Goal: Task Accomplishment & Management: Manage account settings

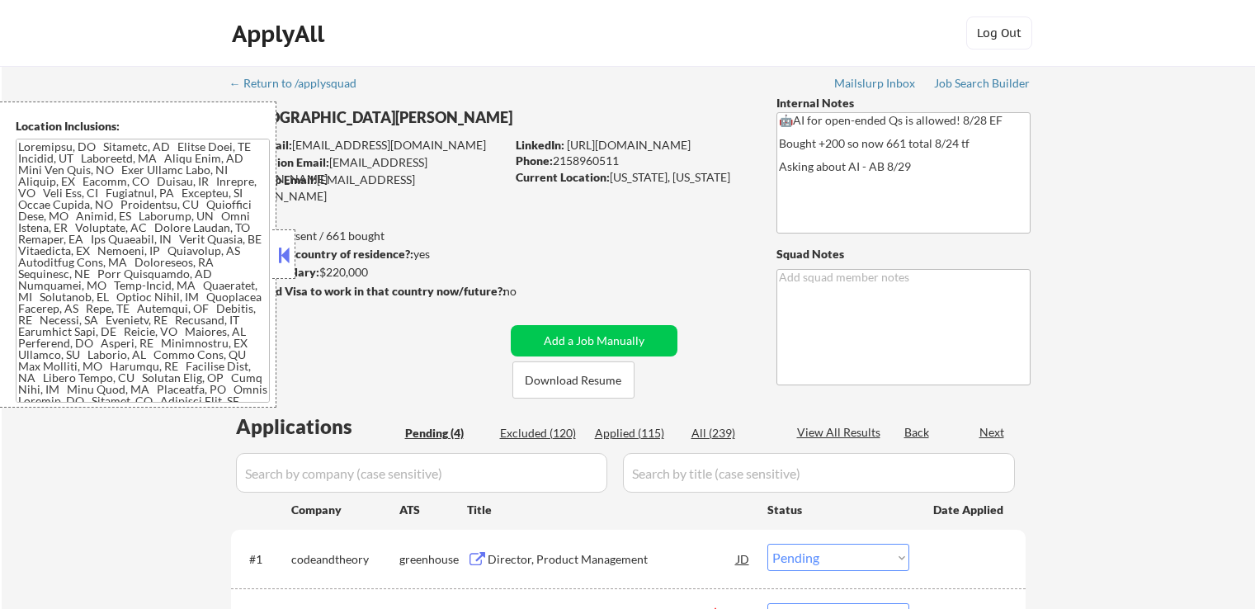
select select ""pending""
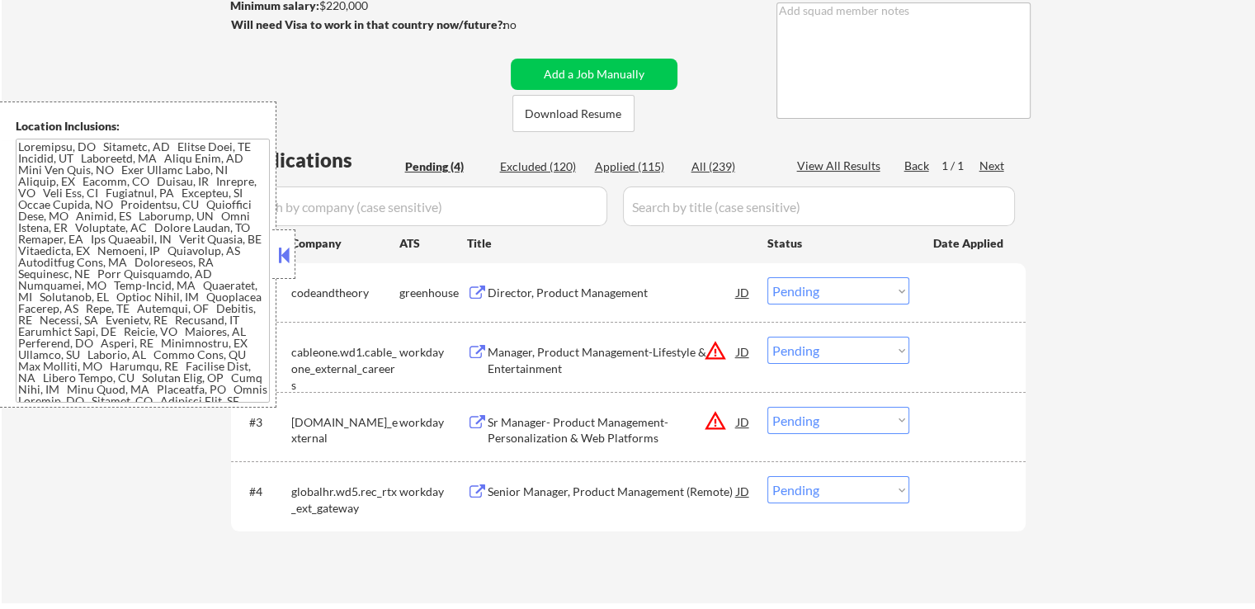
scroll to position [330, 0]
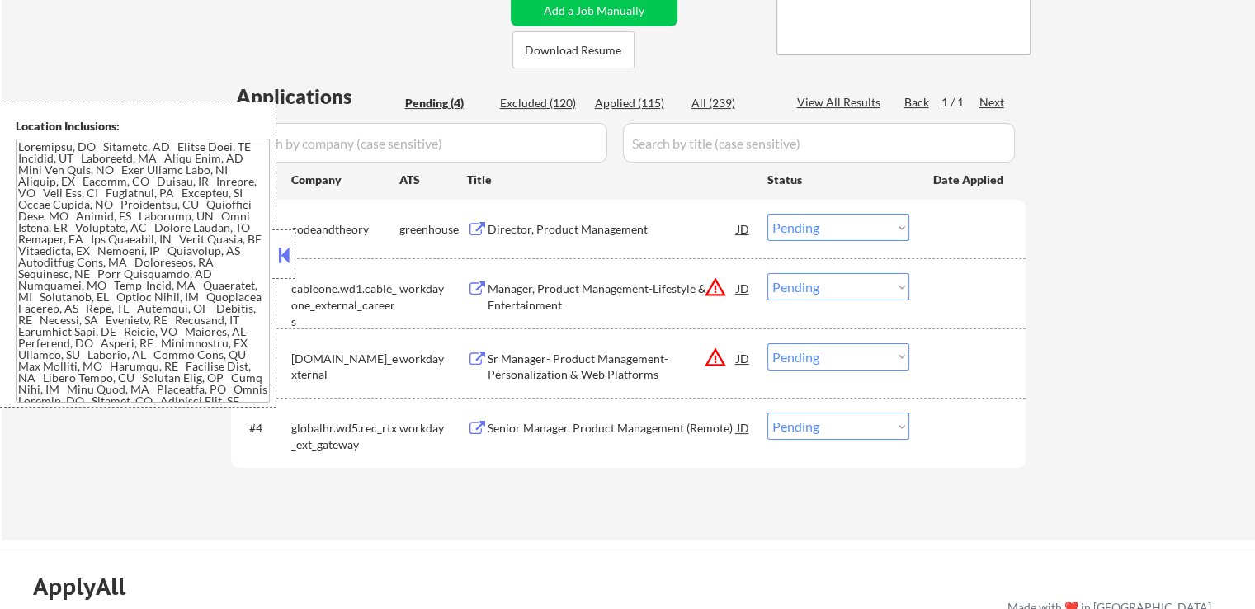
click at [292, 257] on button at bounding box center [284, 255] width 18 height 25
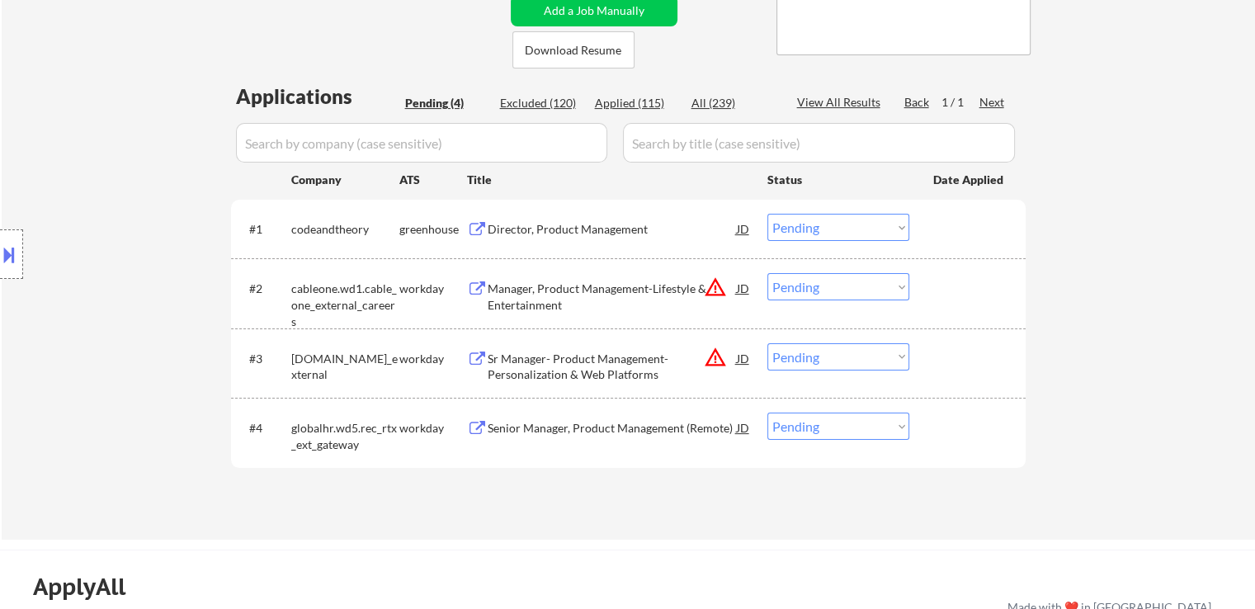
drag, startPoint x: 115, startPoint y: 313, endPoint x: 337, endPoint y: 492, distance: 285.0
click at [115, 313] on div "Location Inclusions:" at bounding box center [147, 254] width 295 height 306
click at [105, 337] on div "Location Inclusions:" at bounding box center [147, 254] width 295 height 306
click at [1158, 375] on div "← Return to /applysquad Mailslurp Inbox Job Search Builder [DEMOGRAPHIC_DATA][P…" at bounding box center [628, 137] width 1253 height 803
drag, startPoint x: 76, startPoint y: 216, endPoint x: 61, endPoint y: 214, distance: 14.9
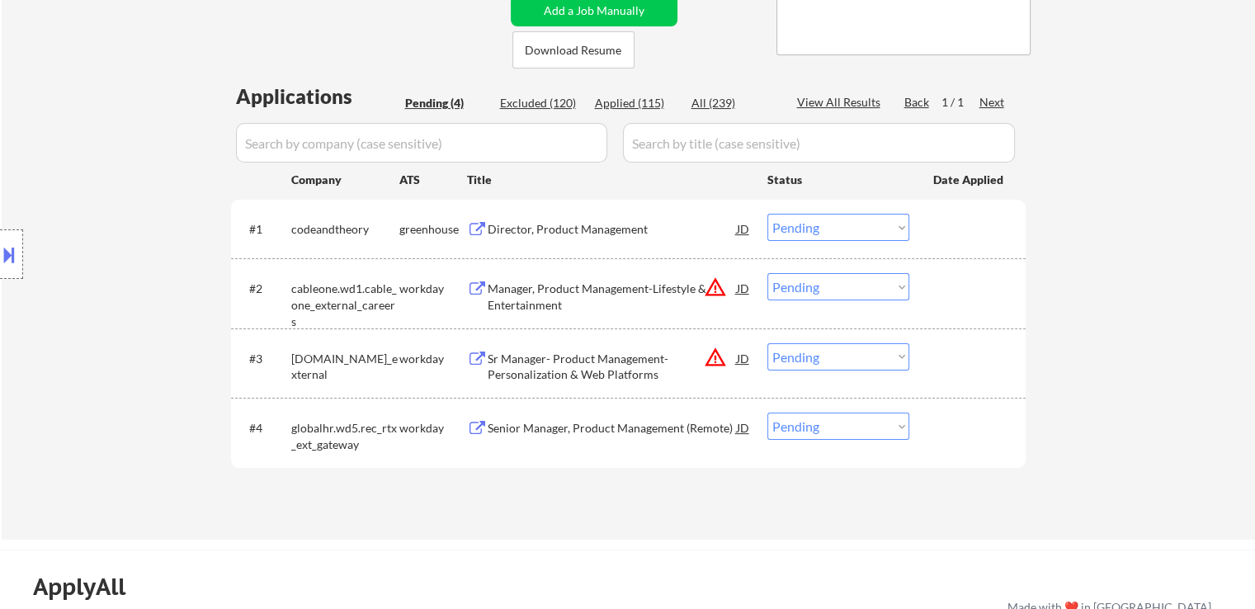
click at [73, 214] on div "Location Inclusions:" at bounding box center [147, 254] width 295 height 306
click at [71, 440] on div "← Return to /applysquad Mailslurp Inbox Job Search Builder [DEMOGRAPHIC_DATA][P…" at bounding box center [628, 137] width 1253 height 803
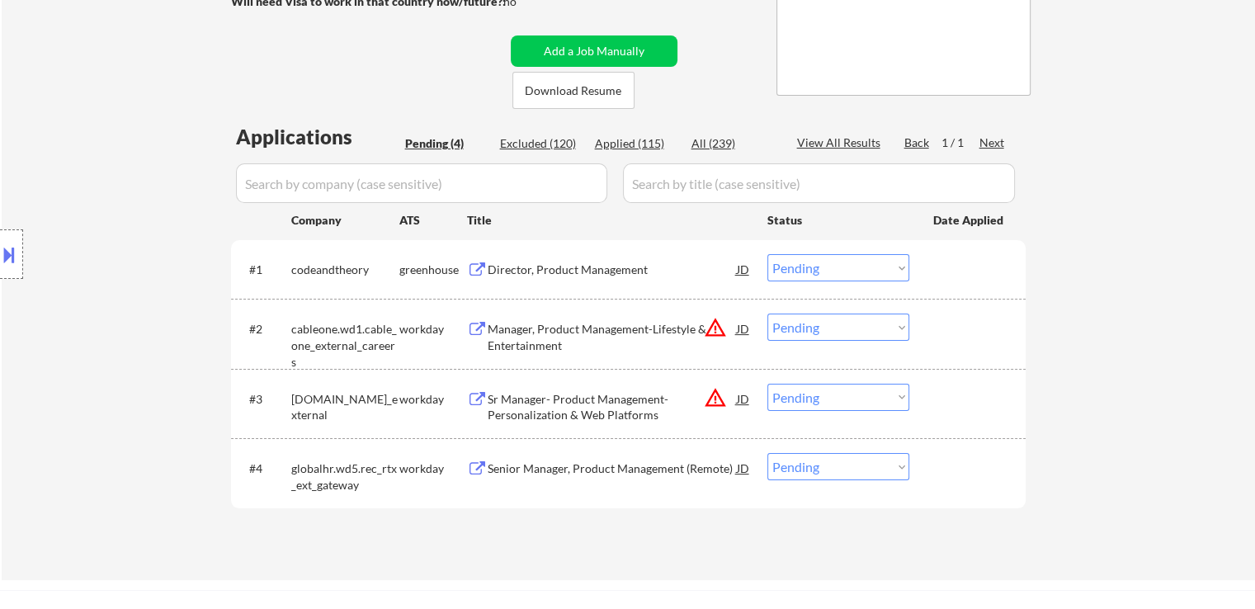
scroll to position [412, 0]
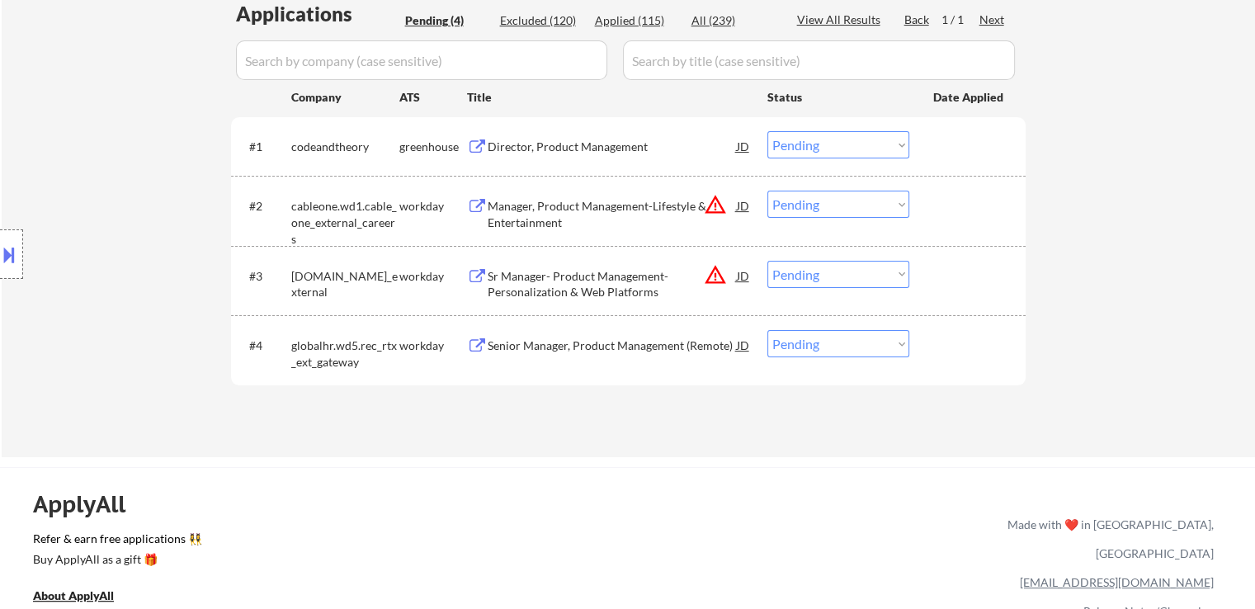
click at [631, 129] on div "#1 codeandtheory greenhouse Director, Product Management JD Choose an option...…" at bounding box center [625, 146] width 779 height 45
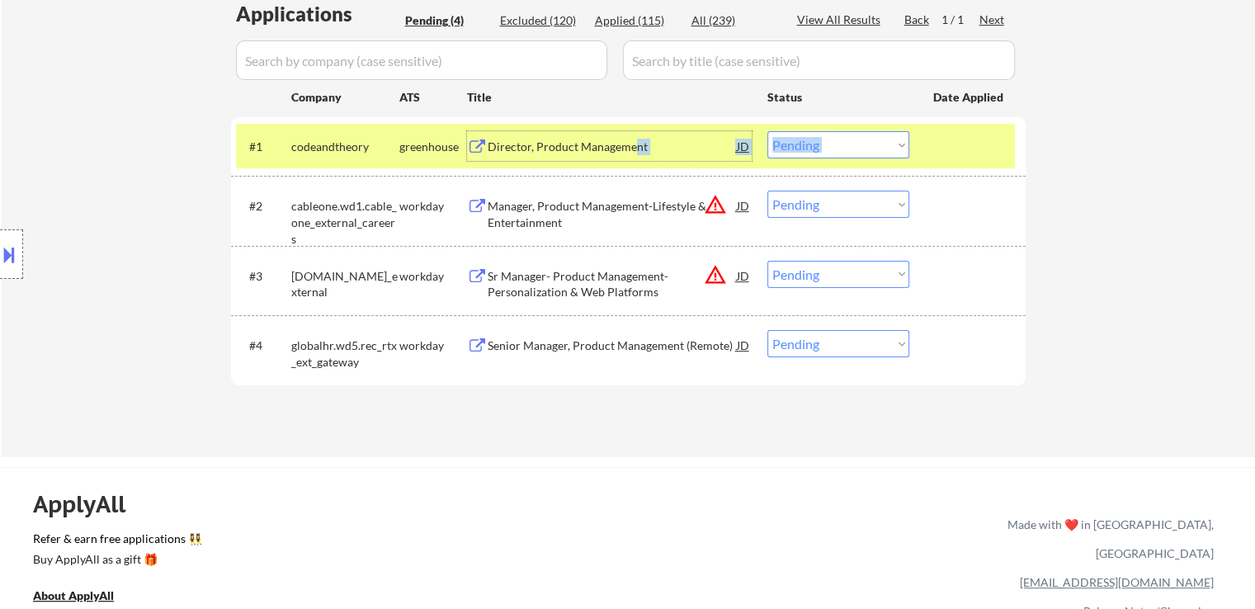
click at [553, 139] on div "Director, Product Management" at bounding box center [611, 147] width 249 height 16
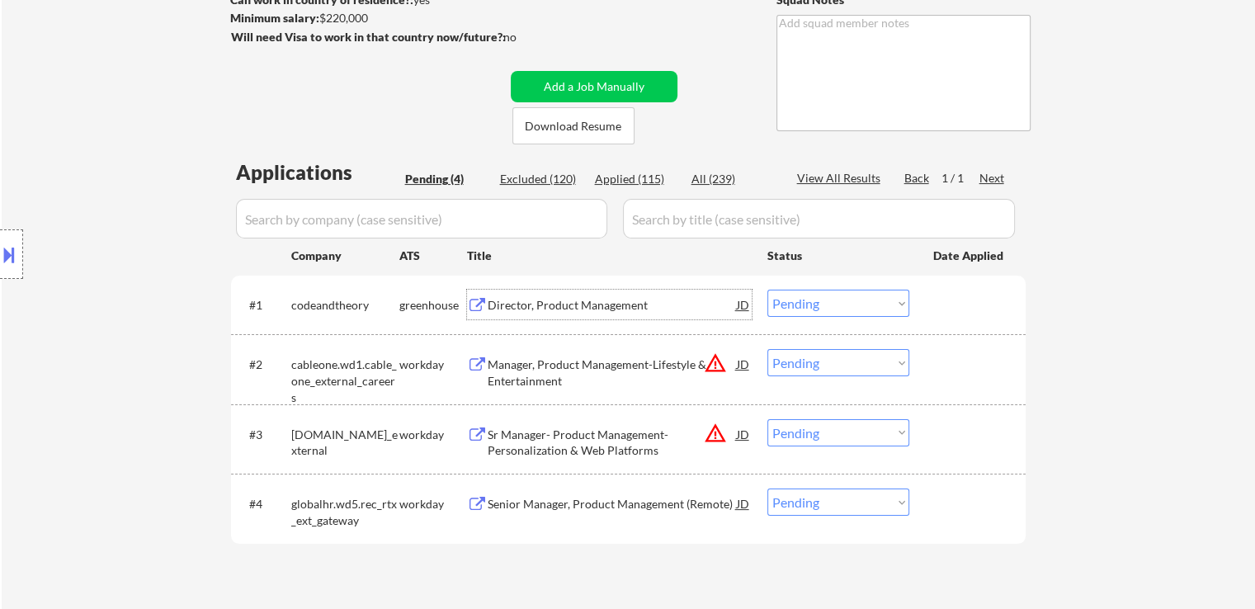
scroll to position [0, 0]
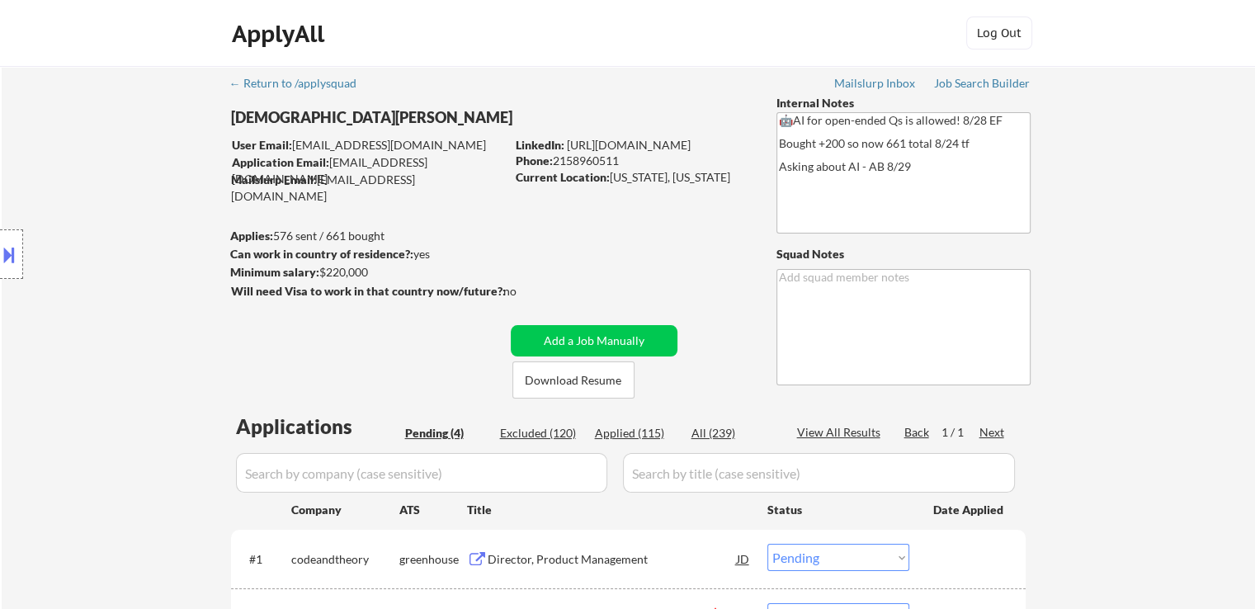
drag, startPoint x: 139, startPoint y: 346, endPoint x: 142, endPoint y: 334, distance: 12.6
click at [142, 334] on div "Location Inclusions:" at bounding box center [147, 254] width 295 height 306
click at [702, 255] on div "← Return to /applysquad Mailslurp Inbox Job Search Builder [DEMOGRAPHIC_DATA][P…" at bounding box center [628, 461] width 823 height 790
click at [693, 265] on div "← Return to /applysquad Mailslurp Inbox Job Search Builder [DEMOGRAPHIC_DATA][P…" at bounding box center [628, 461] width 823 height 790
click at [679, 269] on div "← Return to /applysquad Mailslurp Inbox Job Search Builder [DEMOGRAPHIC_DATA][P…" at bounding box center [628, 461] width 823 height 790
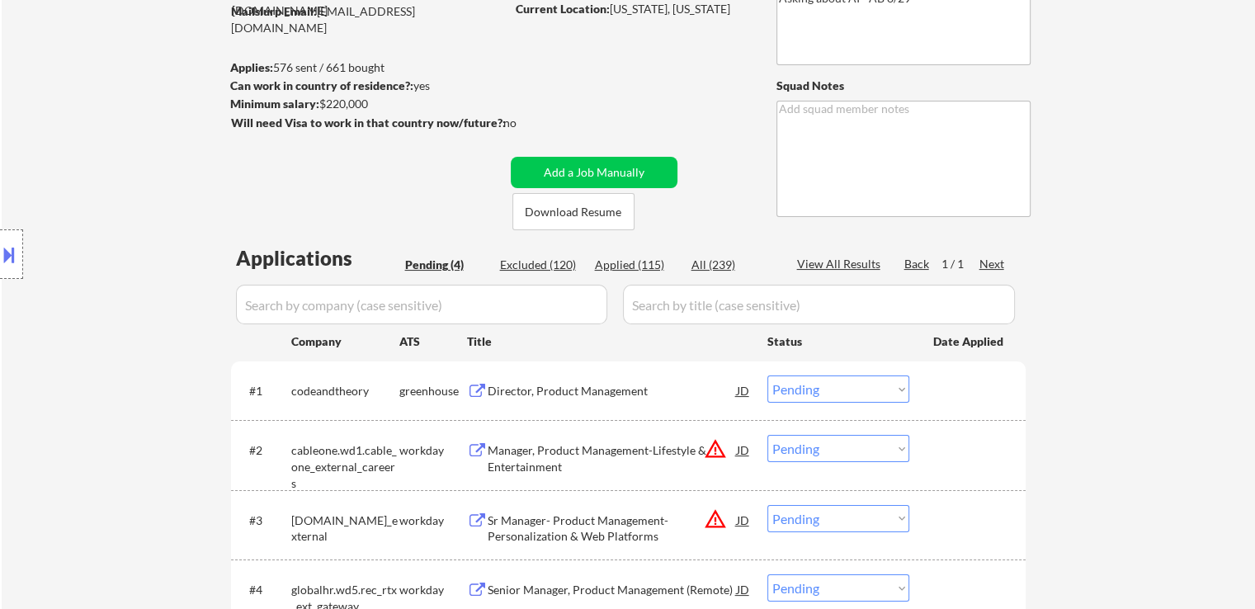
scroll to position [165, 0]
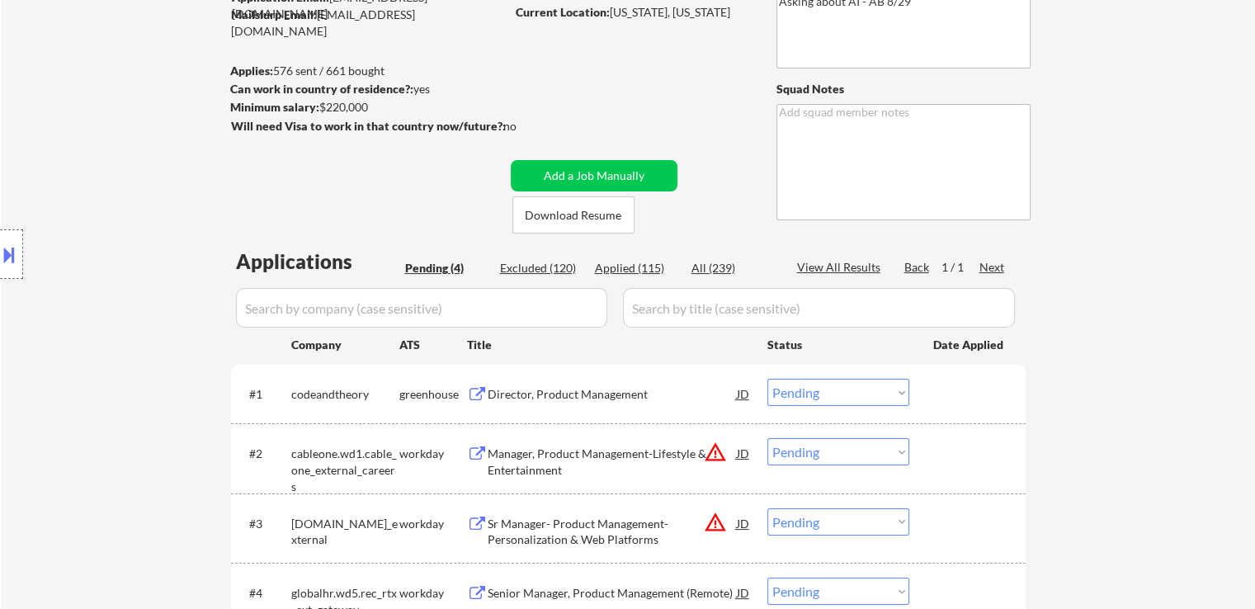
click at [174, 238] on div "Location Inclusions:" at bounding box center [147, 254] width 295 height 306
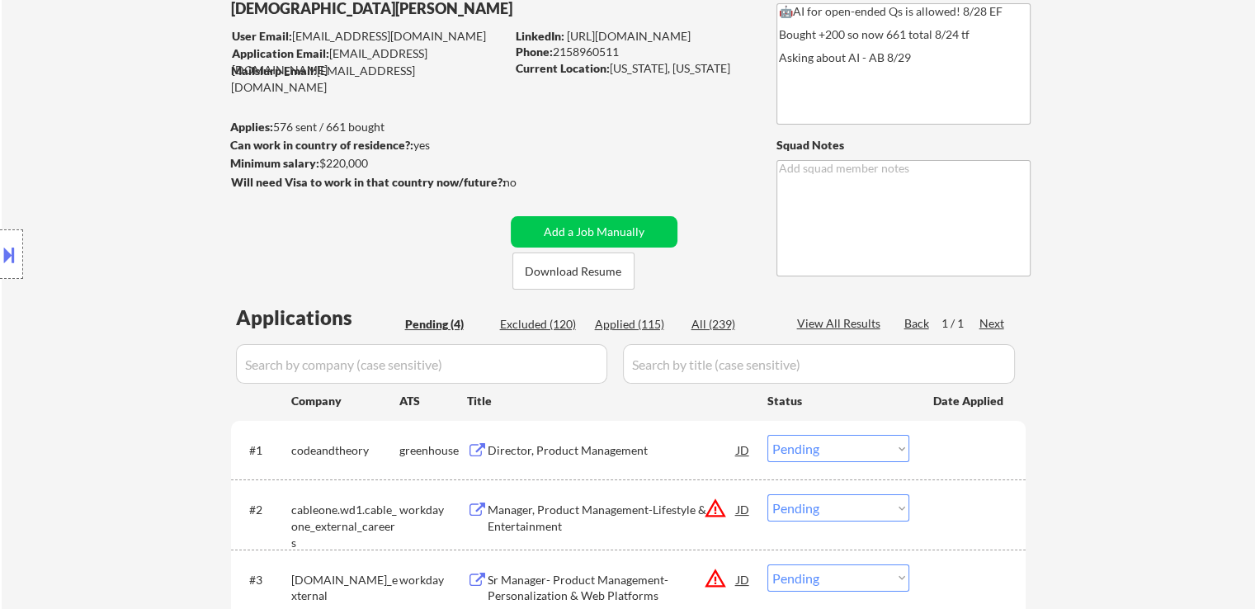
scroll to position [82, 0]
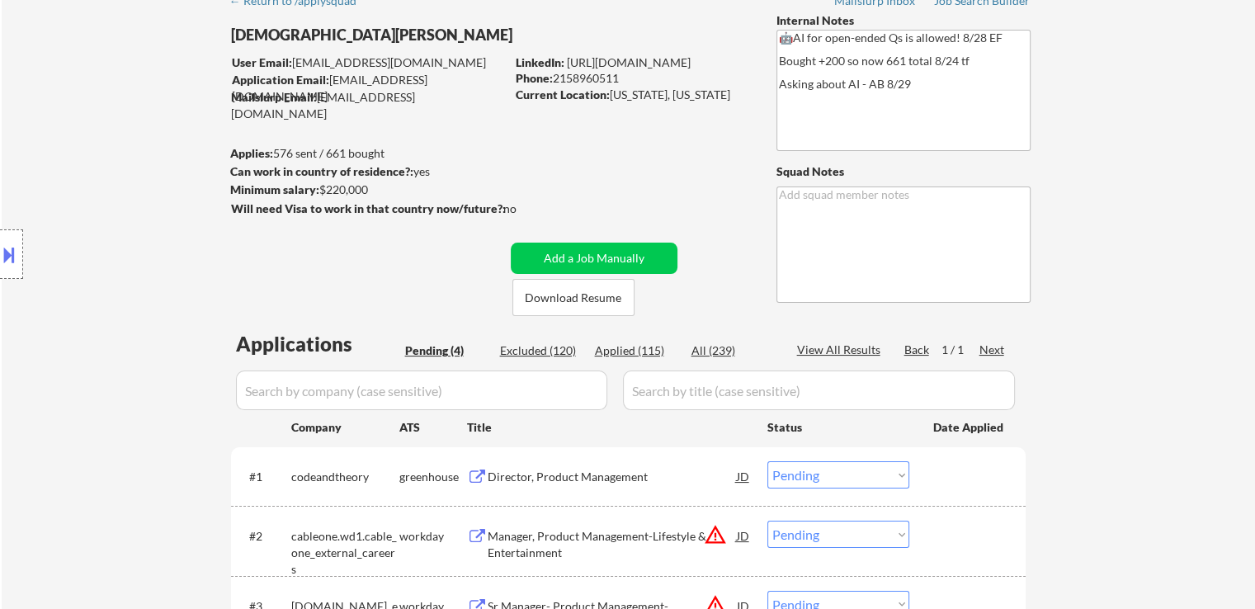
click at [713, 179] on div "← Return to /applysquad Mailslurp Inbox Job Search Builder [DEMOGRAPHIC_DATA][P…" at bounding box center [628, 379] width 823 height 790
click at [97, 351] on div "Location Inclusions:" at bounding box center [147, 254] width 295 height 306
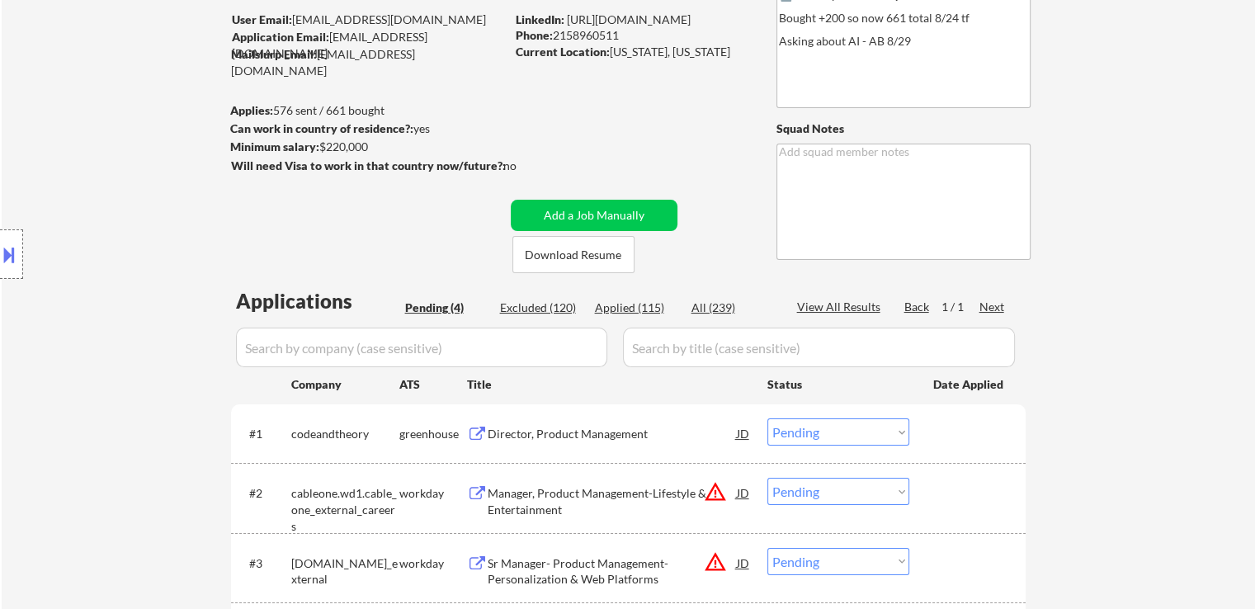
scroll to position [165, 0]
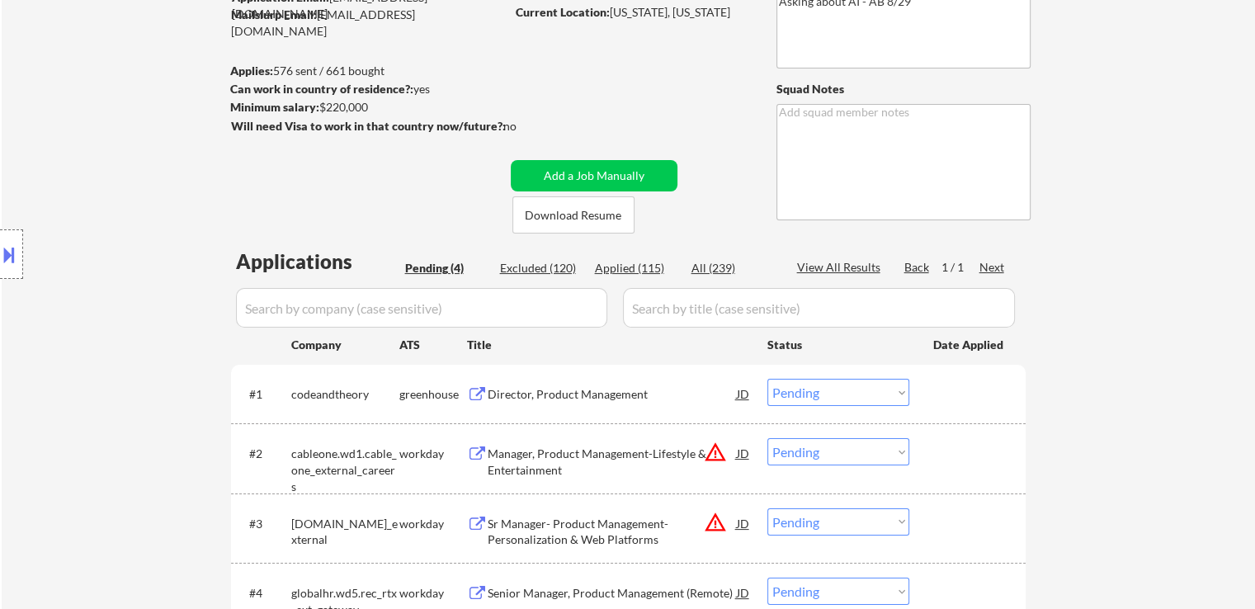
click at [185, 332] on div "Location Inclusions:" at bounding box center [147, 254] width 295 height 306
click at [148, 283] on div "Location Inclusions:" at bounding box center [147, 254] width 295 height 306
click at [33, 456] on div "← Return to /applysquad Mailslurp Inbox Job Search Builder [DEMOGRAPHIC_DATA][P…" at bounding box center [628, 302] width 1253 height 803
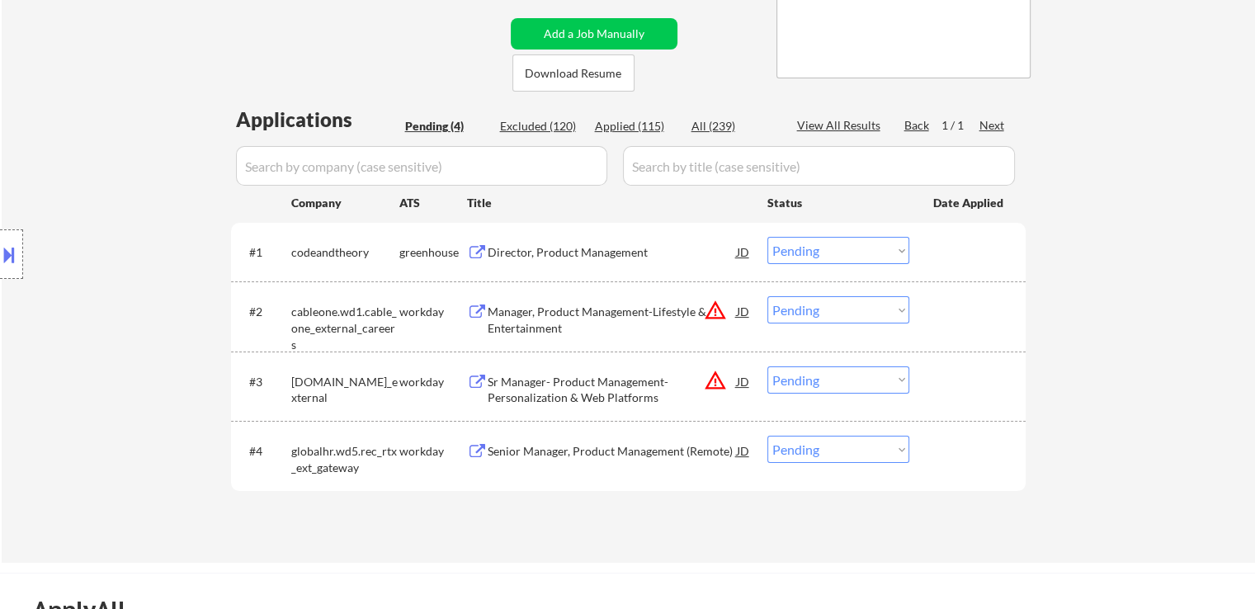
scroll to position [412, 0]
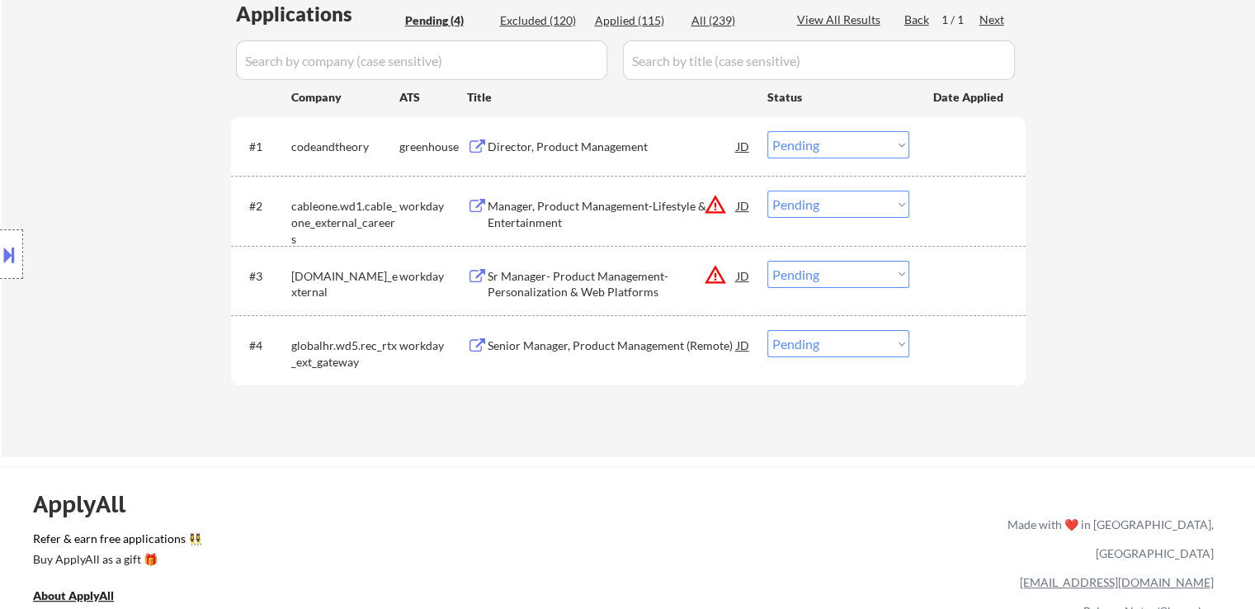
click at [528, 145] on div "Director, Product Management" at bounding box center [611, 147] width 249 height 16
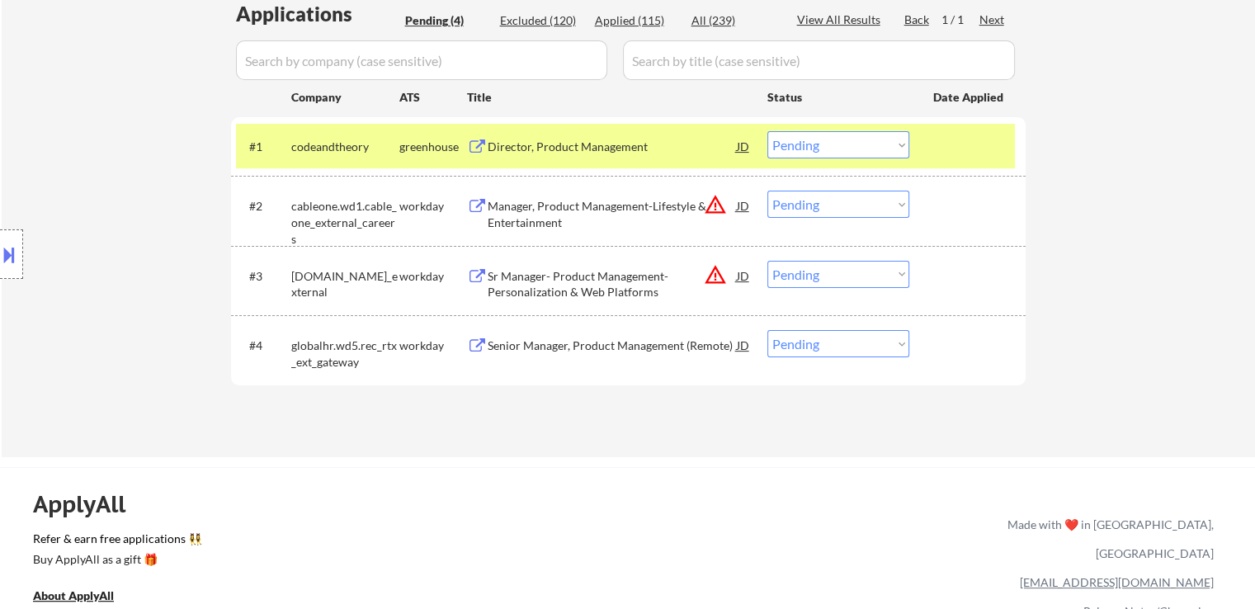
click at [531, 212] on div "Manager, Product Management-Lifestyle & Entertainment" at bounding box center [611, 214] width 249 height 32
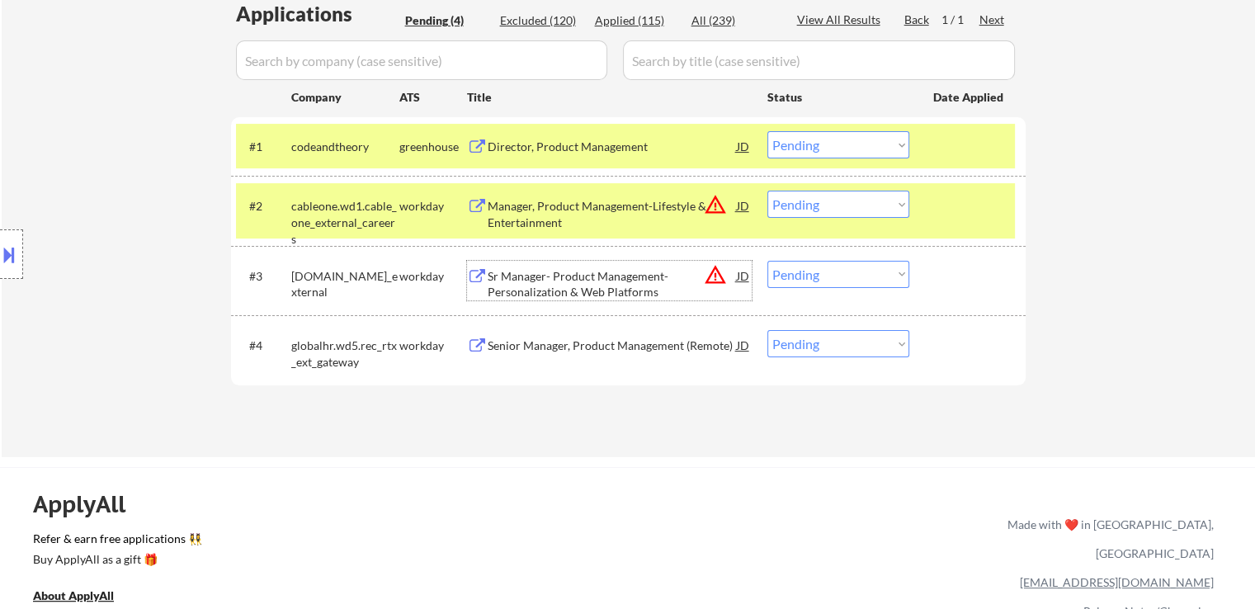
drag, startPoint x: 533, startPoint y: 277, endPoint x: 544, endPoint y: 345, distance: 68.6
click at [534, 276] on div "Sr Manager- Product Management- Personalization & Web Platforms" at bounding box center [611, 284] width 249 height 32
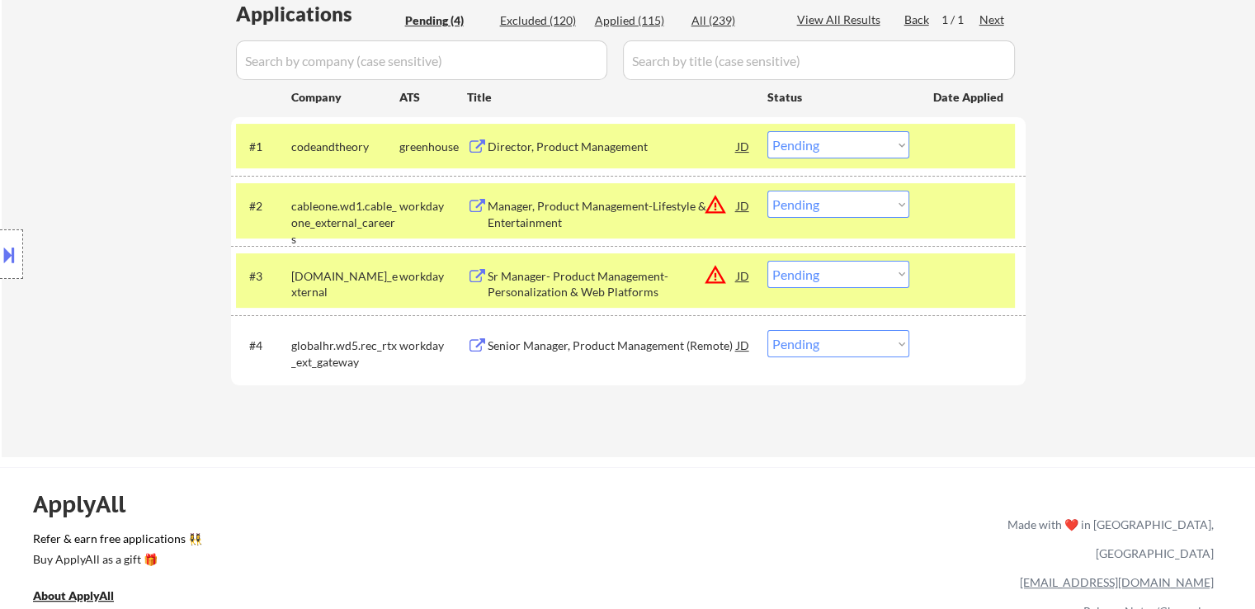
click at [545, 349] on div "Senior Manager, Product Management (Remote)" at bounding box center [611, 345] width 249 height 16
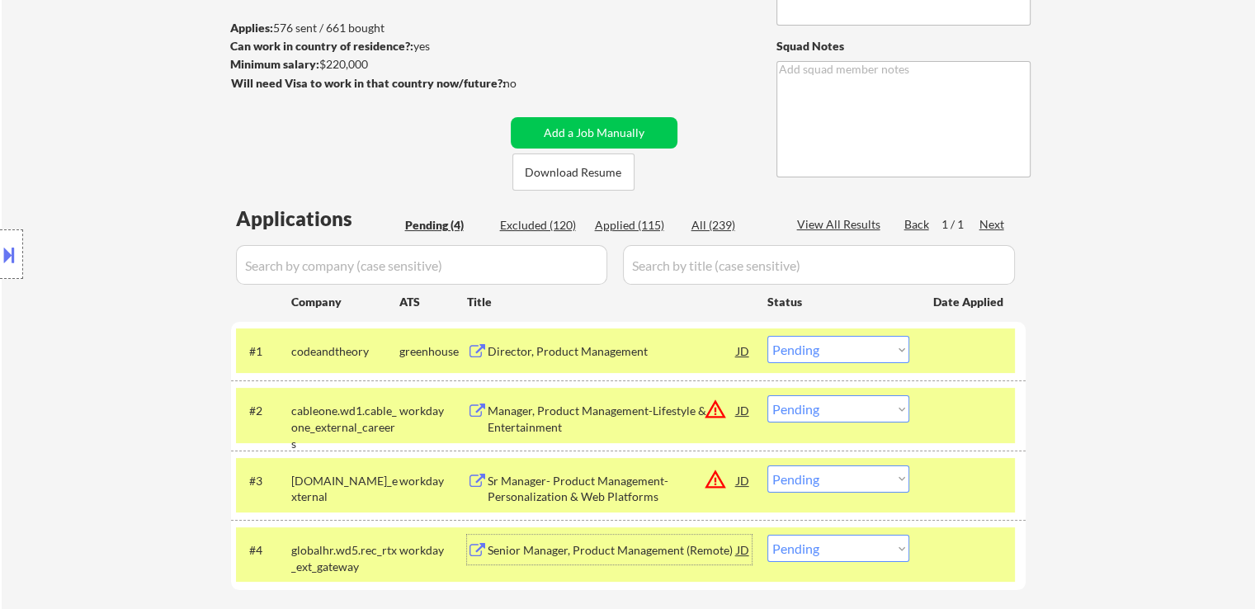
scroll to position [165, 0]
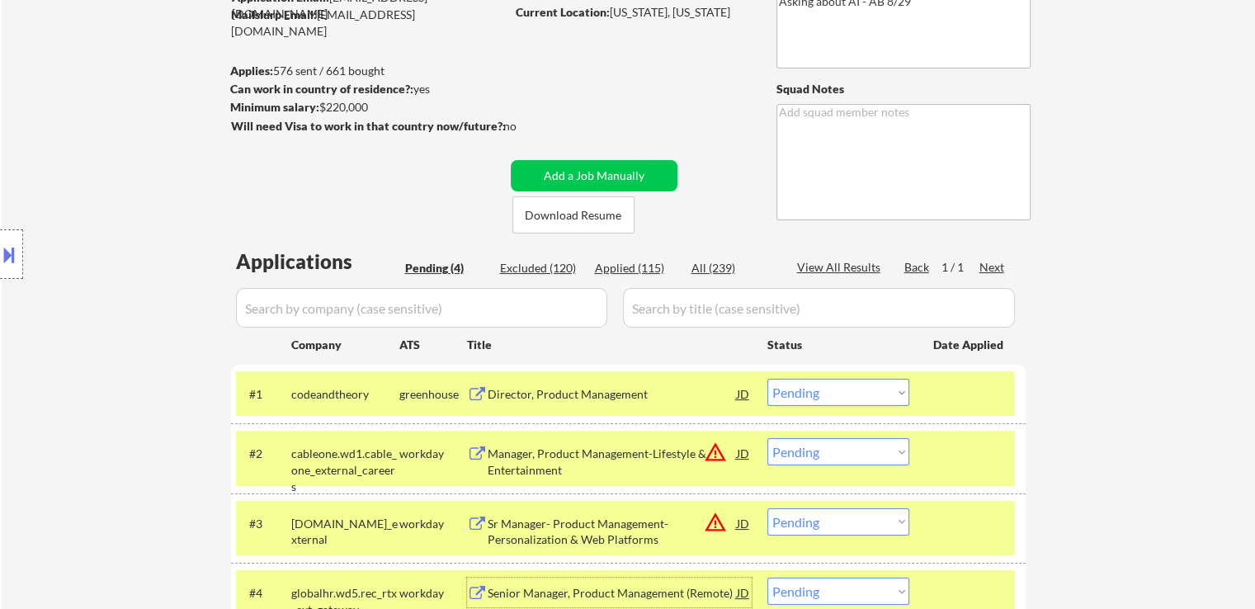
click at [151, 284] on div "Location Inclusions:" at bounding box center [147, 254] width 295 height 306
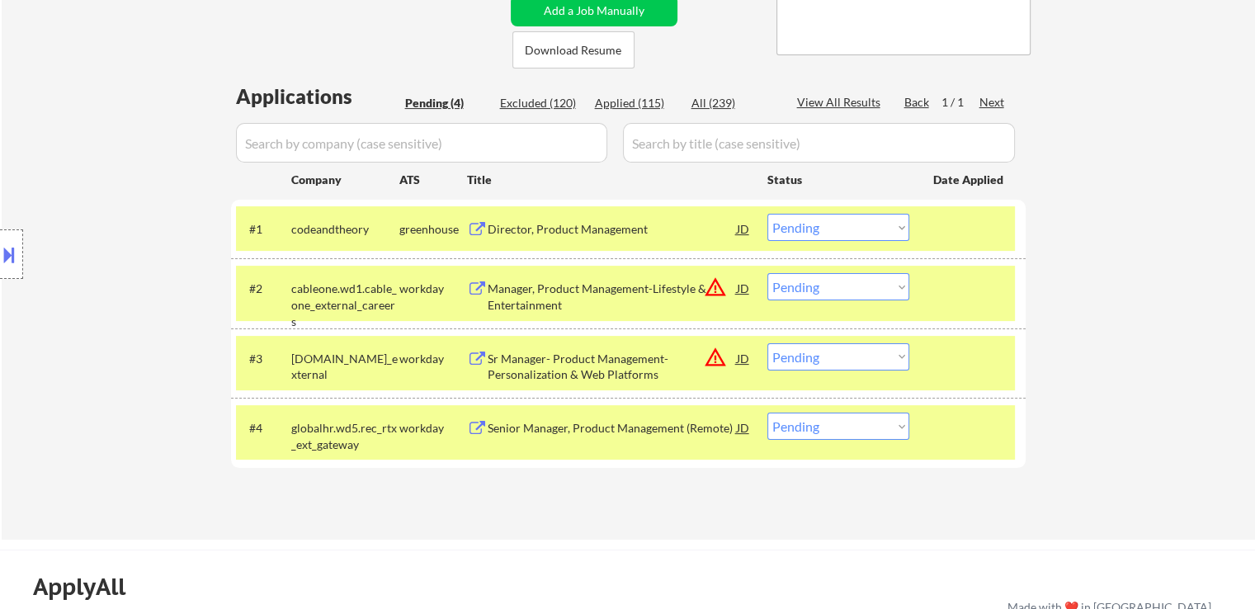
drag, startPoint x: 841, startPoint y: 232, endPoint x: 810, endPoint y: 213, distance: 35.9
click at [838, 222] on select "Choose an option... Pending Applied Excluded (Questions) Excluded (Expired) Exc…" at bounding box center [838, 227] width 142 height 27
click at [767, 214] on select "Choose an option... Pending Applied Excluded (Questions) Excluded (Expired) Exc…" at bounding box center [838, 227] width 142 height 27
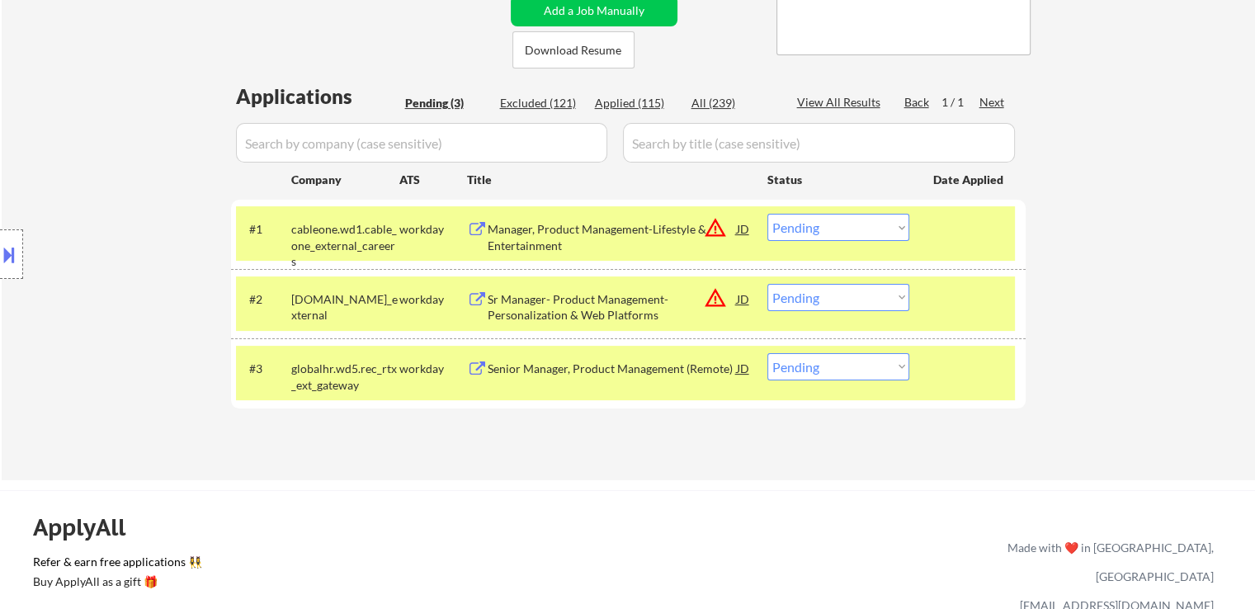
click at [0, 244] on button at bounding box center [9, 254] width 18 height 27
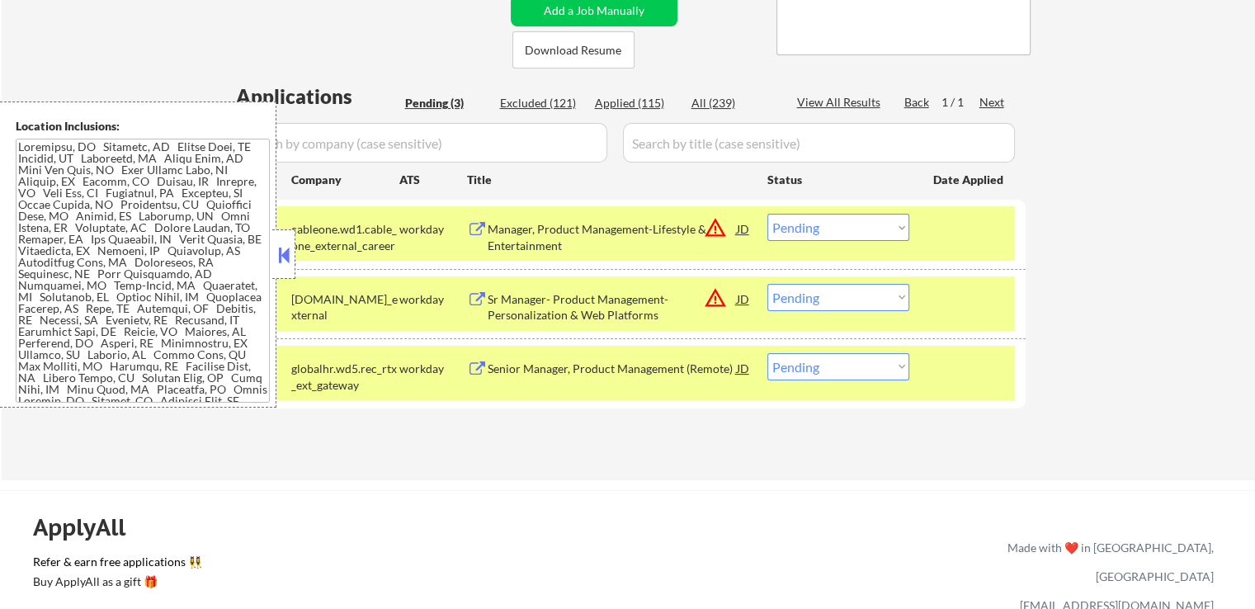
click at [176, 258] on textarea at bounding box center [143, 271] width 254 height 264
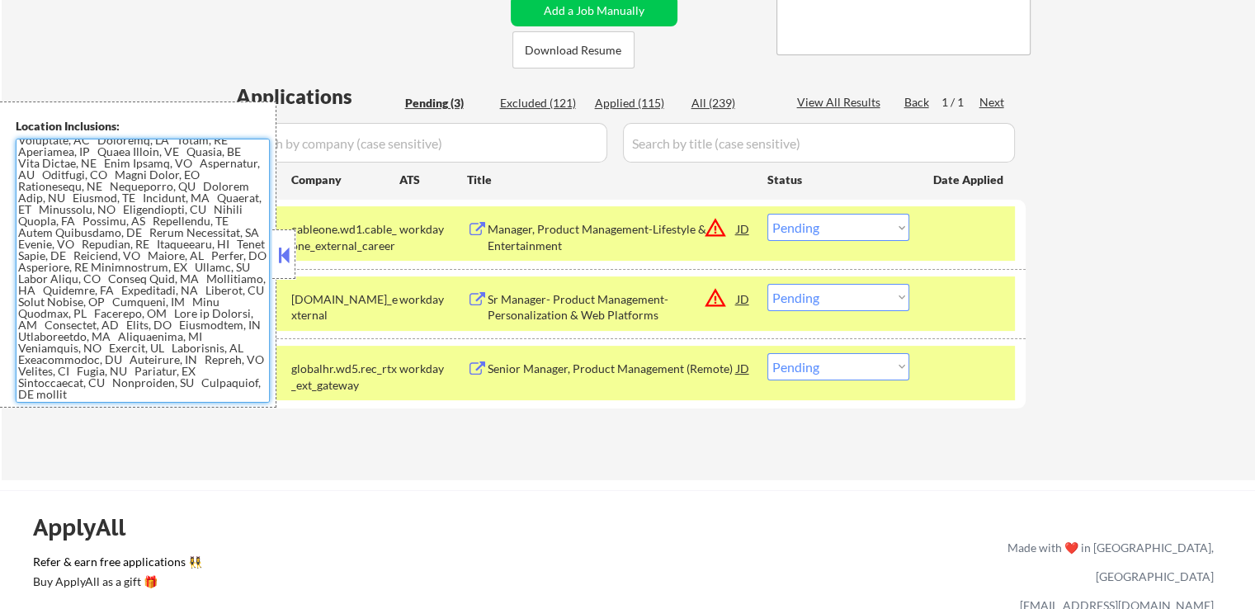
scroll to position [660, 0]
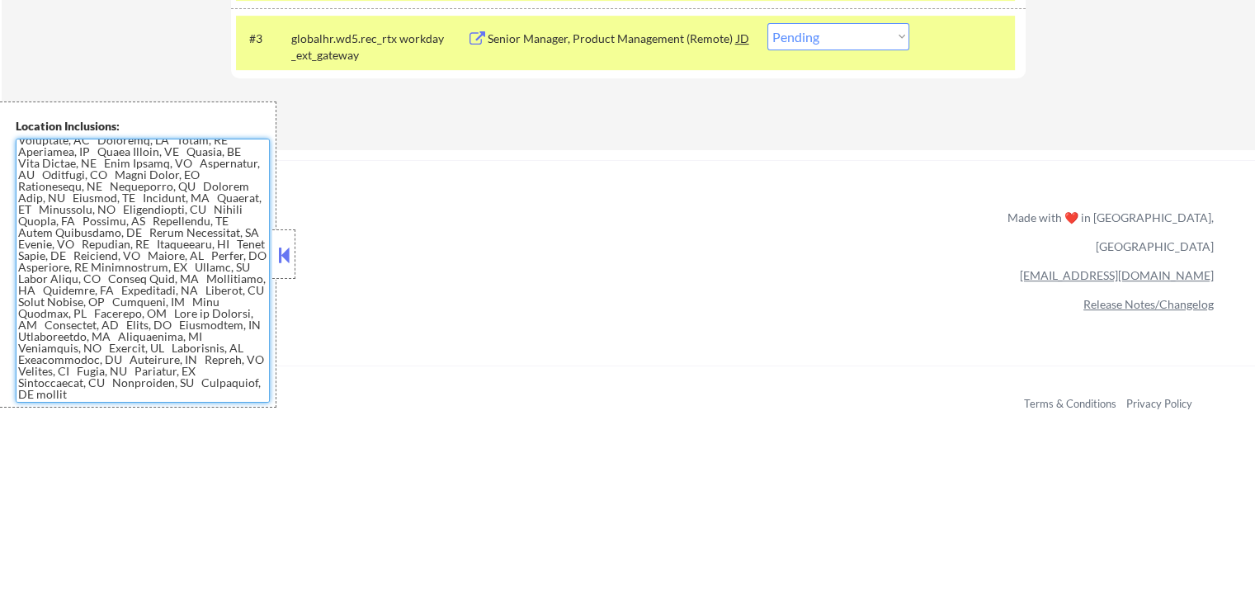
drag, startPoint x: 86, startPoint y: 217, endPoint x: 110, endPoint y: 288, distance: 74.9
click at [86, 217] on textarea at bounding box center [143, 271] width 254 height 264
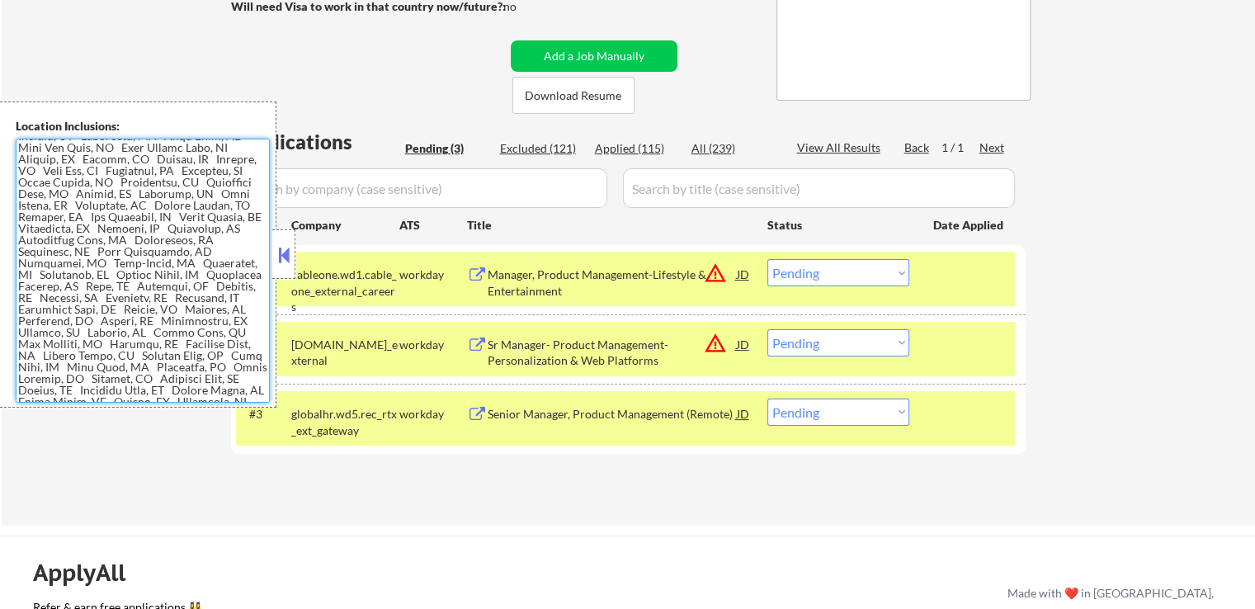
scroll to position [139, 0]
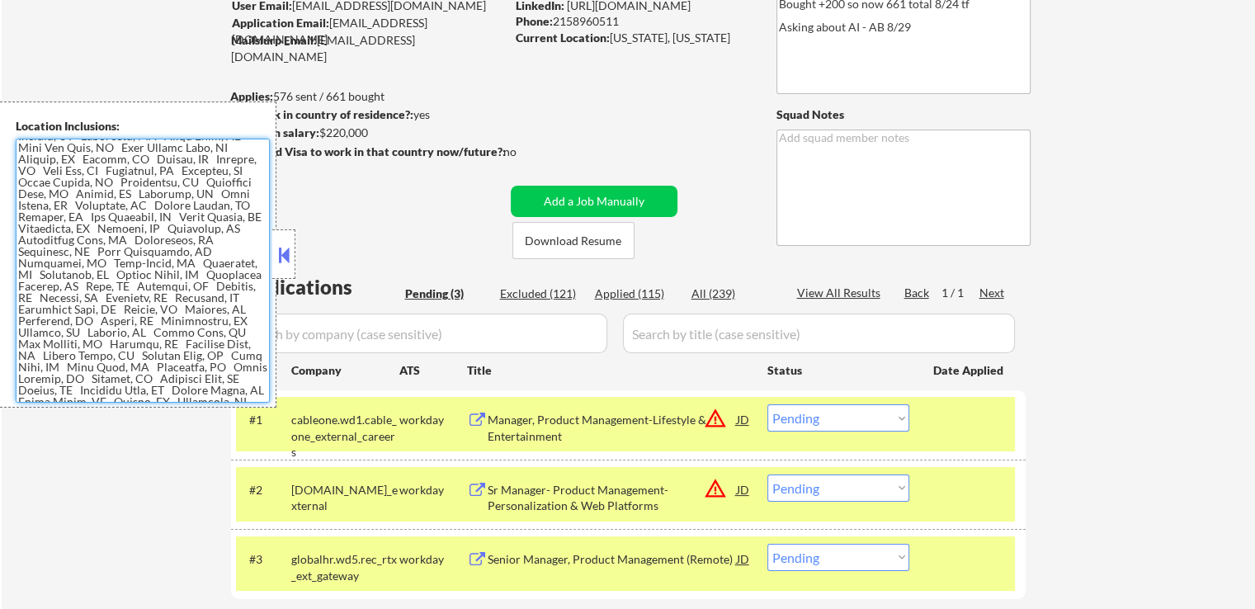
click at [286, 270] on div at bounding box center [283, 253] width 23 height 49
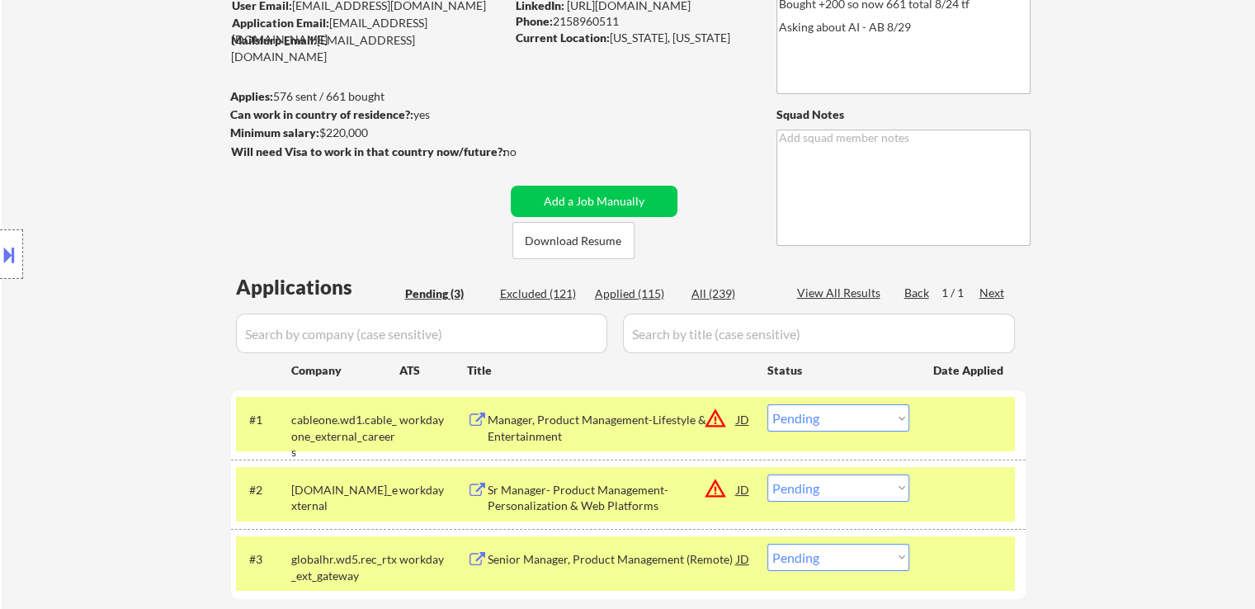
drag, startPoint x: 381, startPoint y: 291, endPoint x: 869, endPoint y: 534, distance: 544.8
click at [381, 290] on div "Applications" at bounding box center [317, 287] width 163 height 20
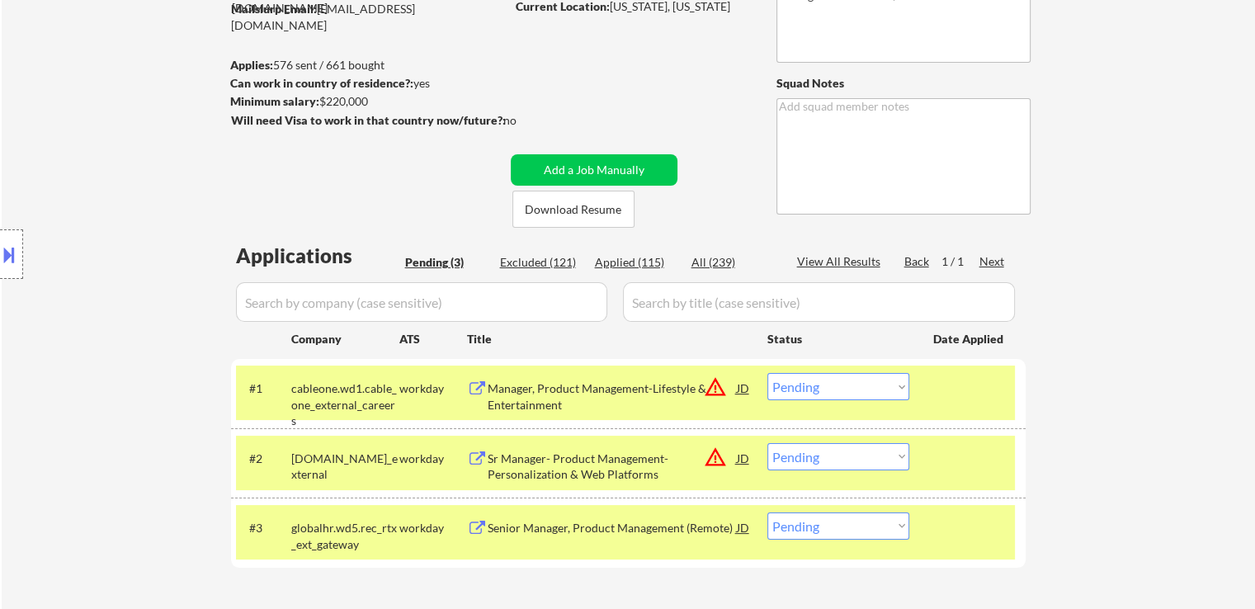
scroll to position [304, 0]
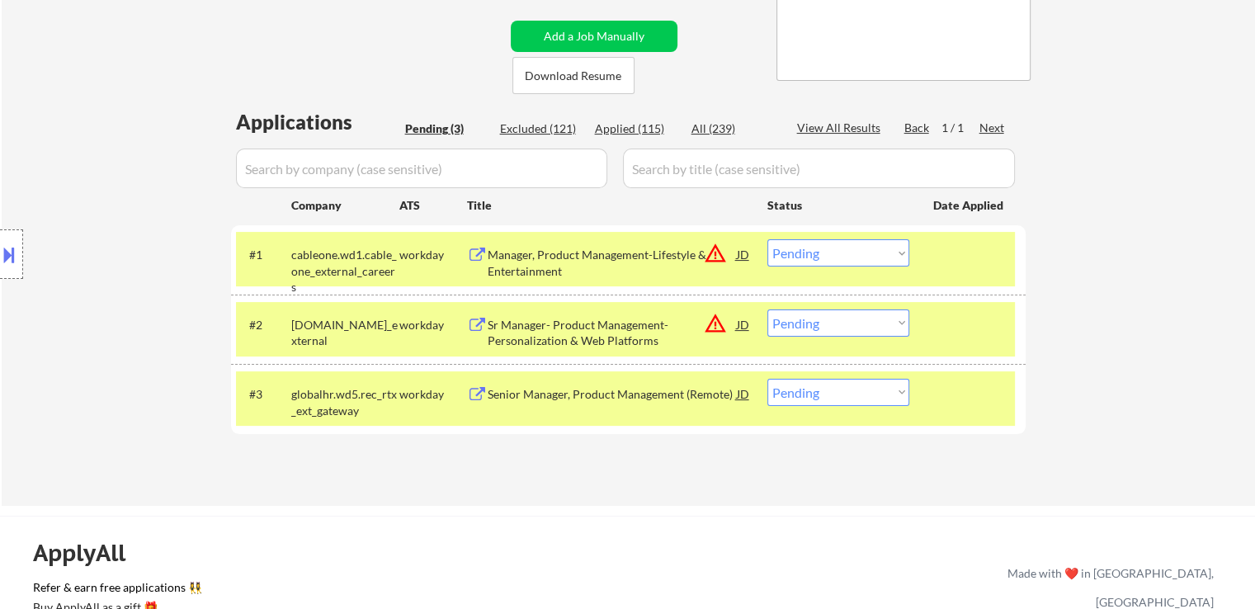
click at [0, 266] on button at bounding box center [9, 254] width 18 height 27
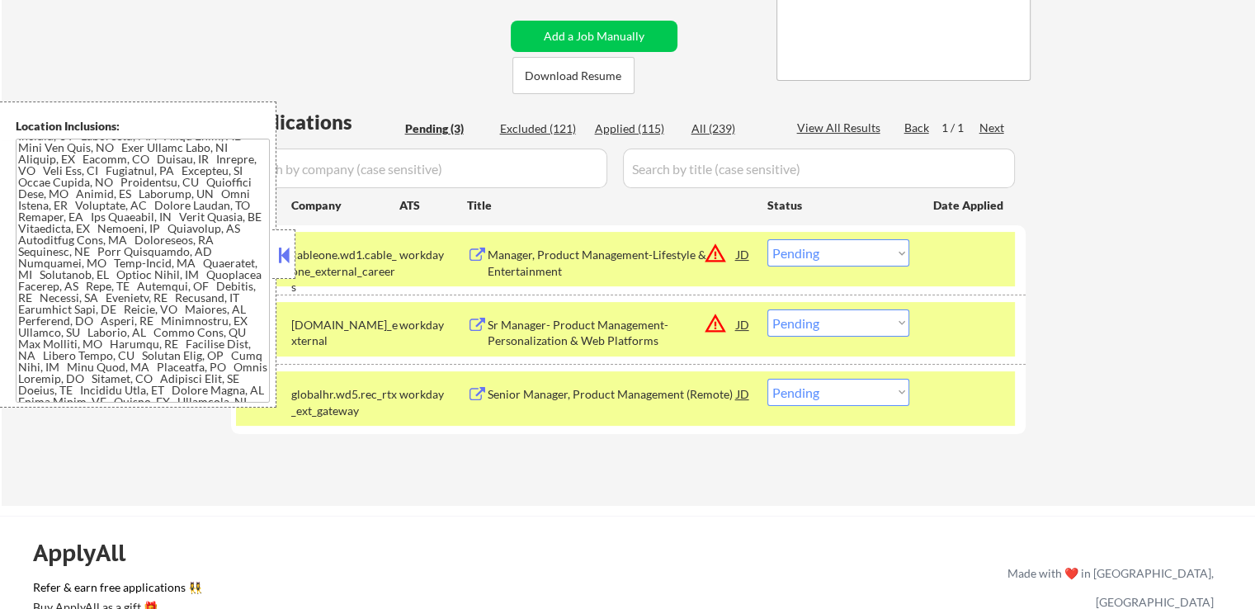
scroll to position [353, 0]
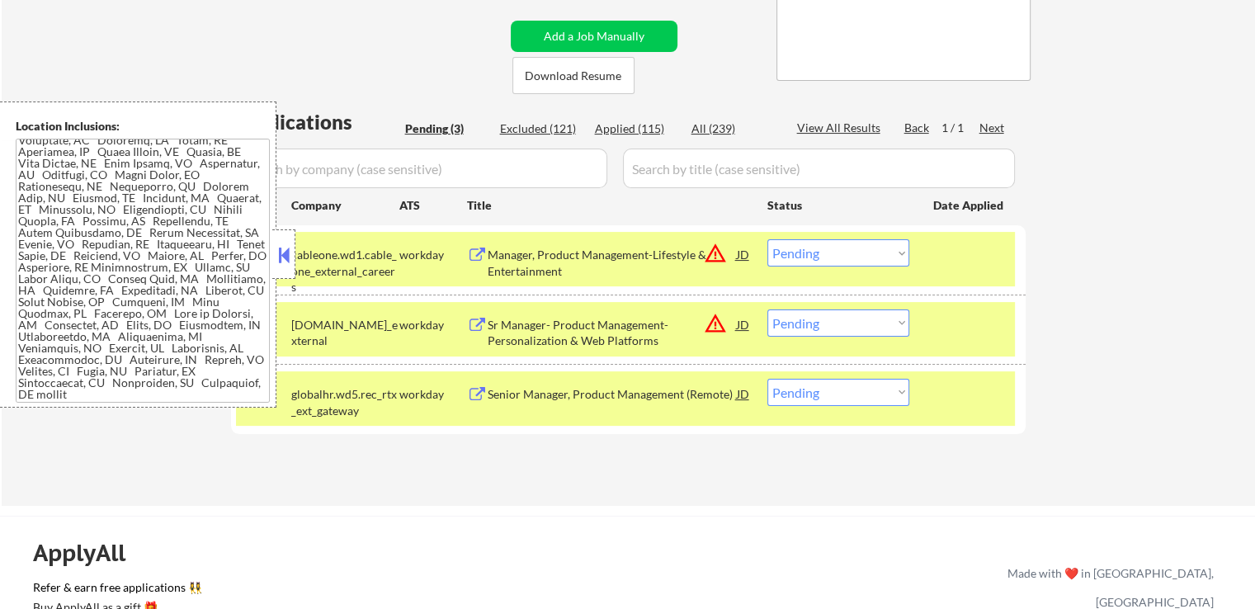
click at [715, 259] on button "warning_amber" at bounding box center [715, 253] width 23 height 23
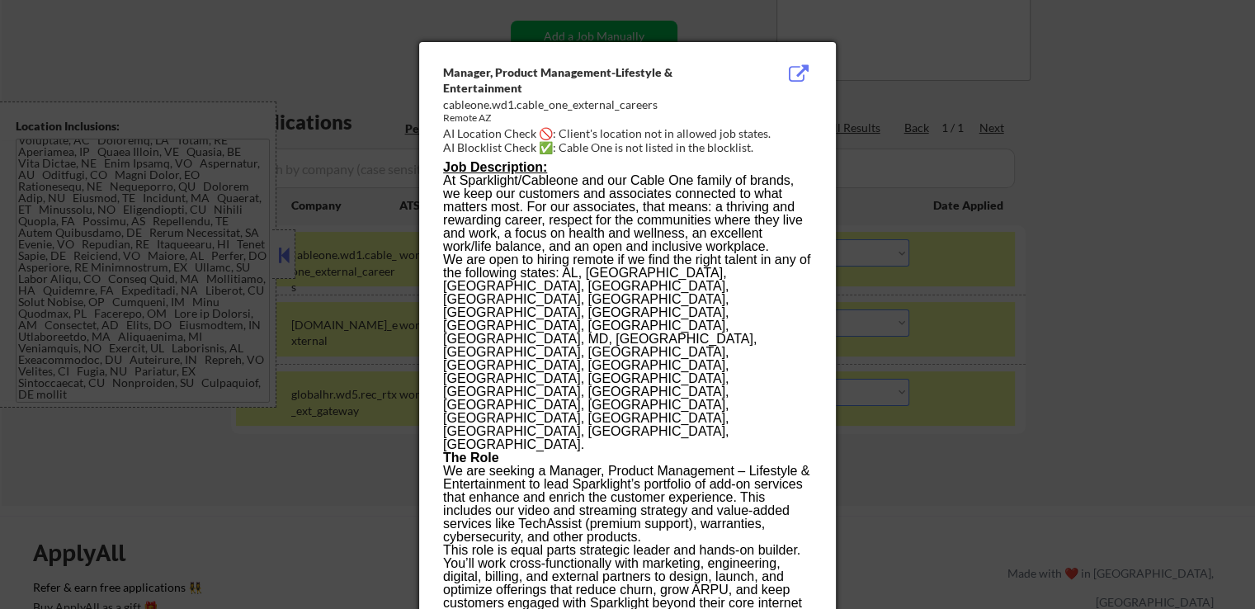
click at [961, 170] on div at bounding box center [627, 304] width 1255 height 609
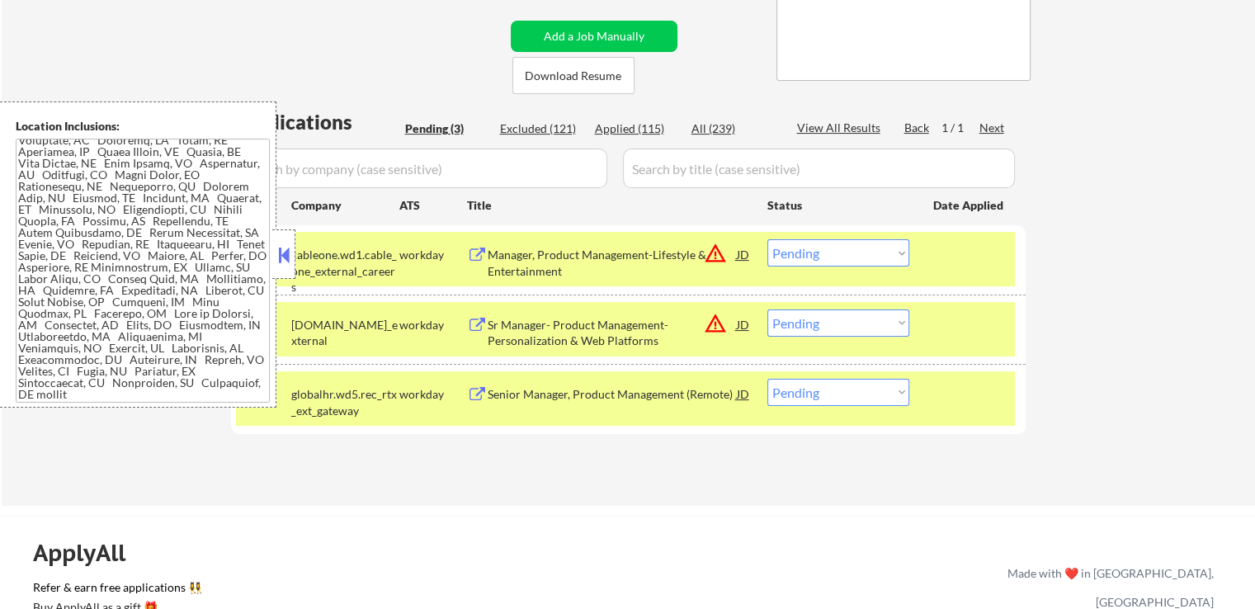
click at [713, 327] on button "warning_amber" at bounding box center [715, 323] width 23 height 23
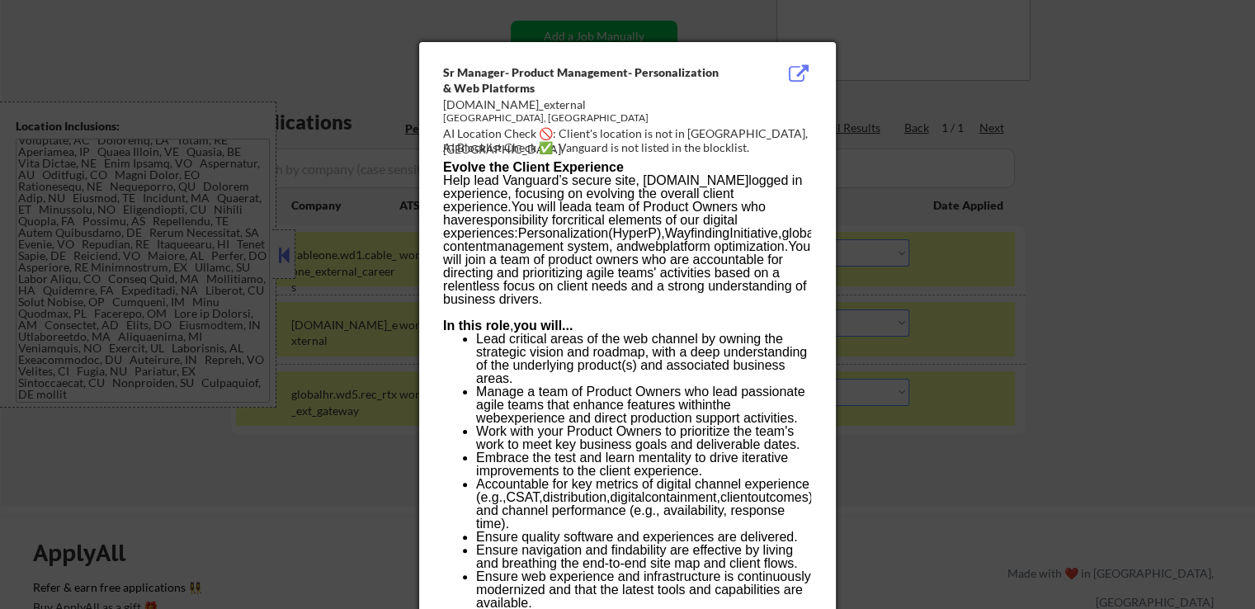
click at [1015, 323] on div at bounding box center [627, 304] width 1255 height 609
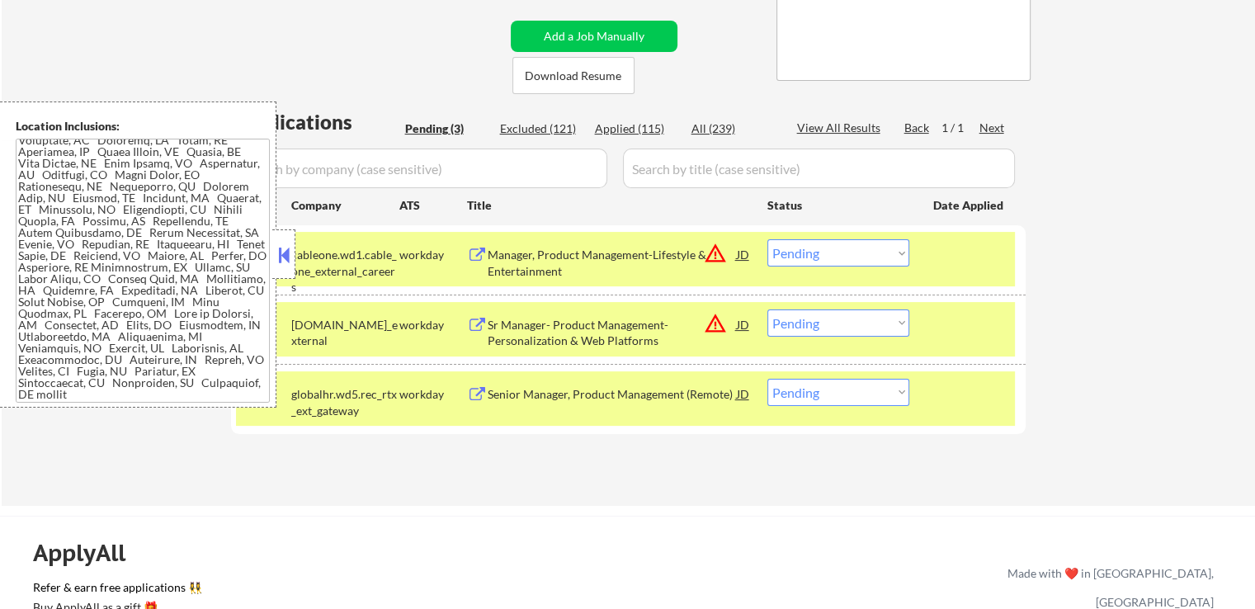
click at [718, 252] on button "warning_amber" at bounding box center [715, 253] width 23 height 23
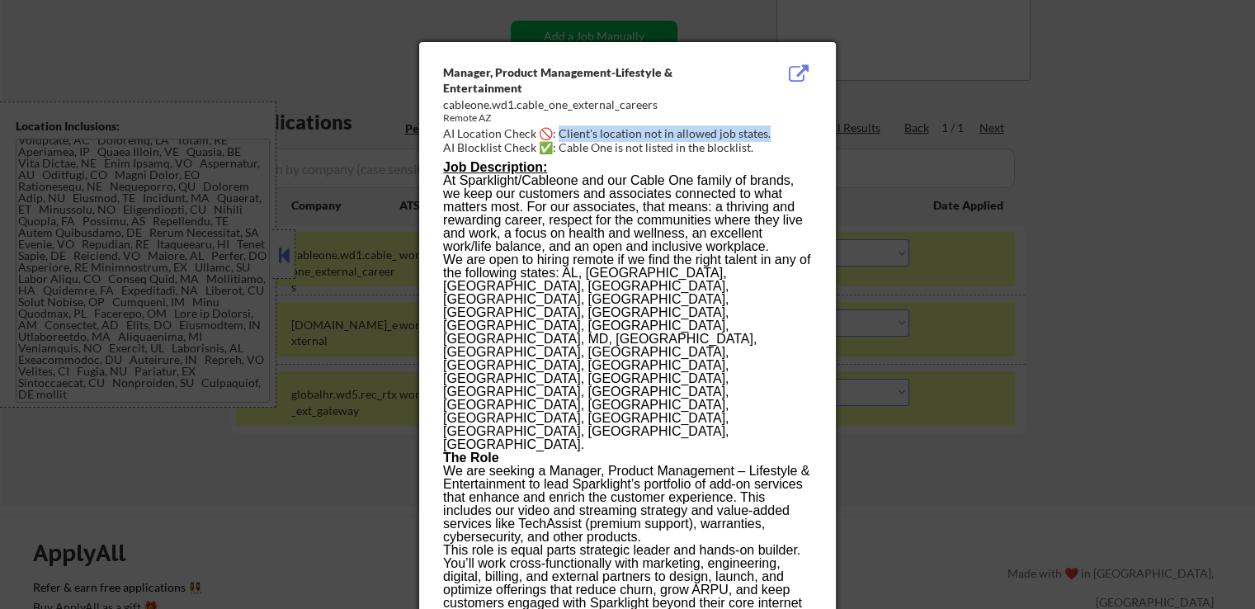
drag, startPoint x: 556, startPoint y: 132, endPoint x: 782, endPoint y: 137, distance: 226.1
click at [779, 134] on div "AI Location Check 🚫: Client's location not in allowed job states." at bounding box center [630, 133] width 375 height 16
drag, startPoint x: 921, startPoint y: 215, endPoint x: 886, endPoint y: 226, distance: 36.3
click at [921, 215] on div at bounding box center [627, 304] width 1255 height 609
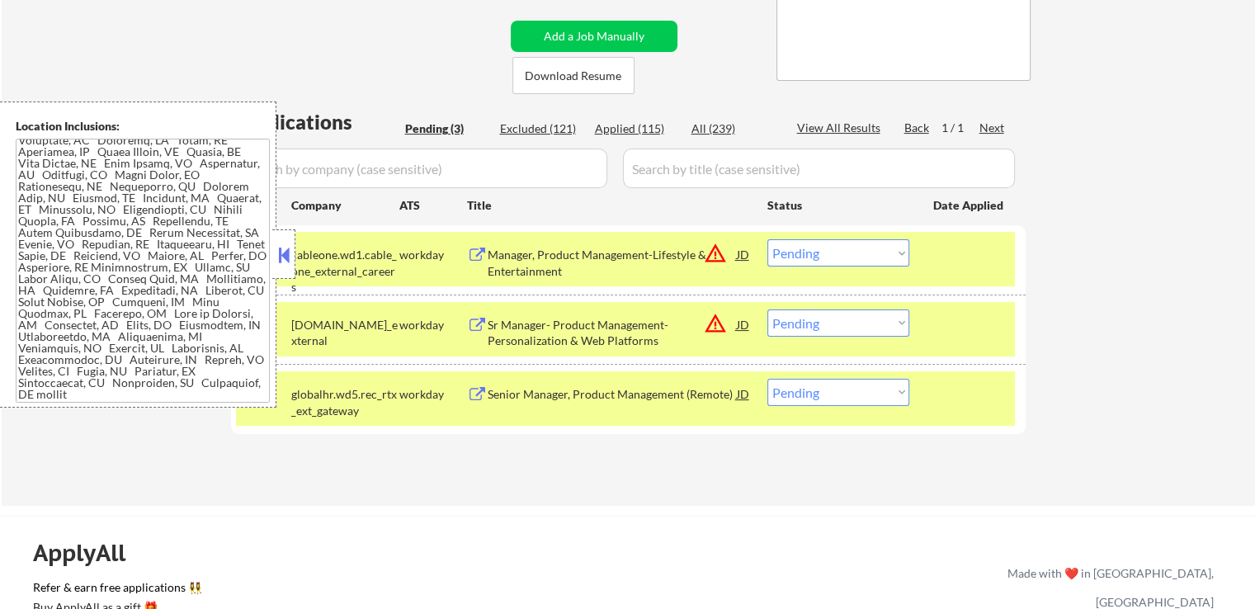
click at [281, 264] on button at bounding box center [284, 255] width 18 height 25
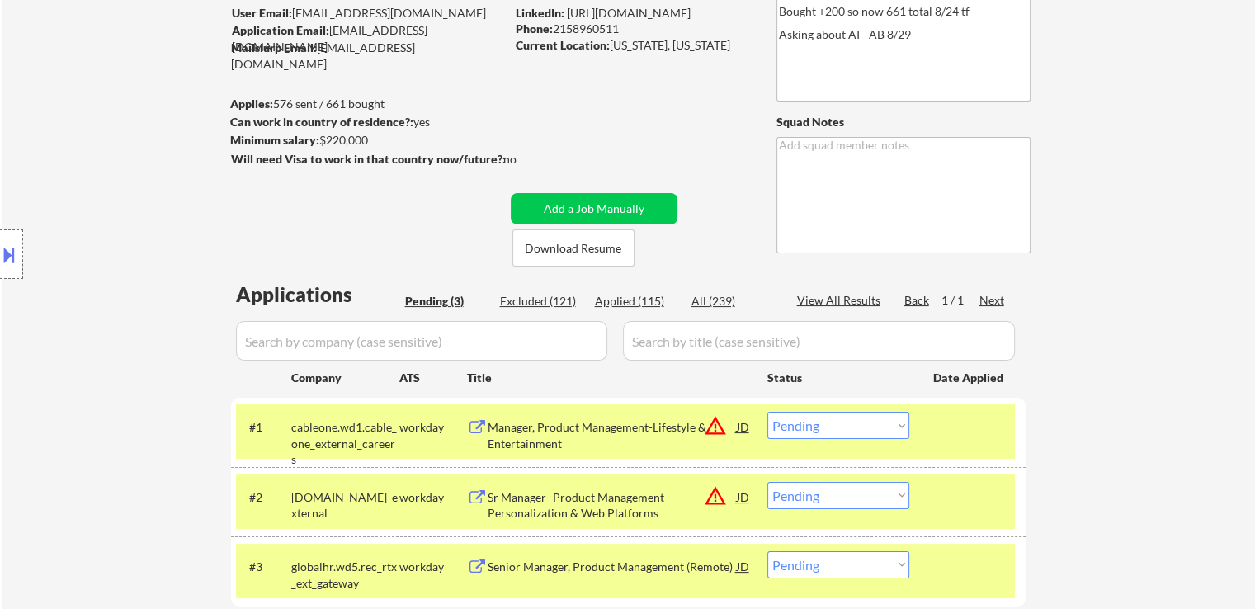
scroll to position [0, 0]
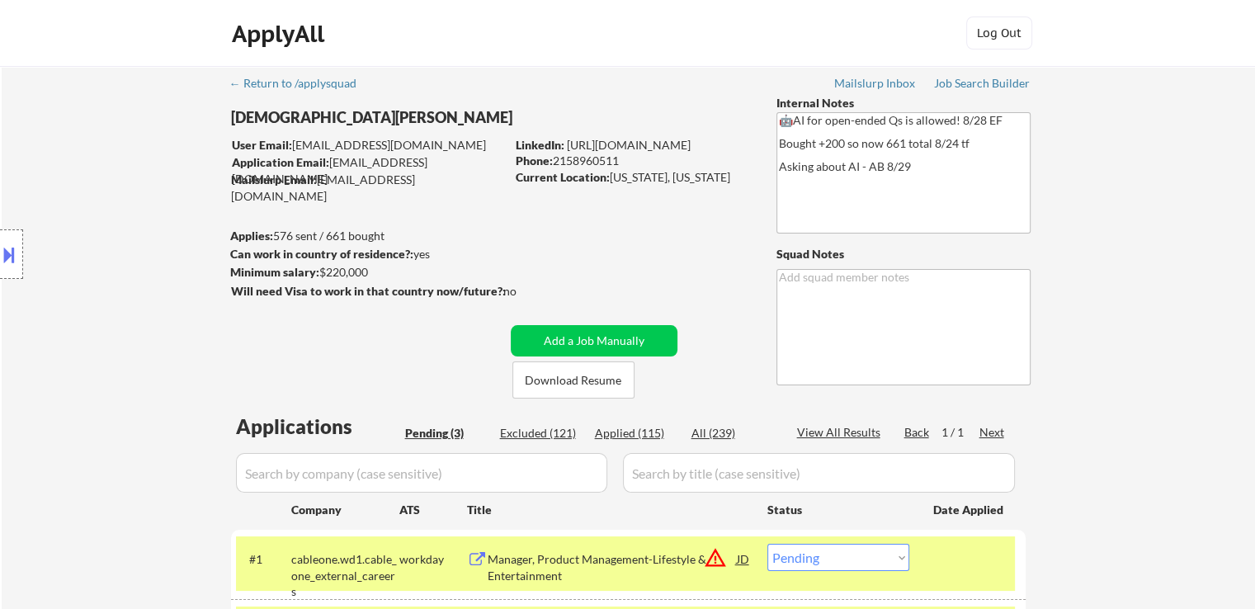
click at [54, 167] on div "Location Inclusions:" at bounding box center [147, 254] width 295 height 306
click at [101, 277] on div "Location Inclusions:" at bounding box center [147, 254] width 295 height 306
click at [120, 288] on div "Location Inclusions:" at bounding box center [147, 254] width 295 height 306
click at [130, 216] on div "Location Inclusions:" at bounding box center [147, 254] width 295 height 306
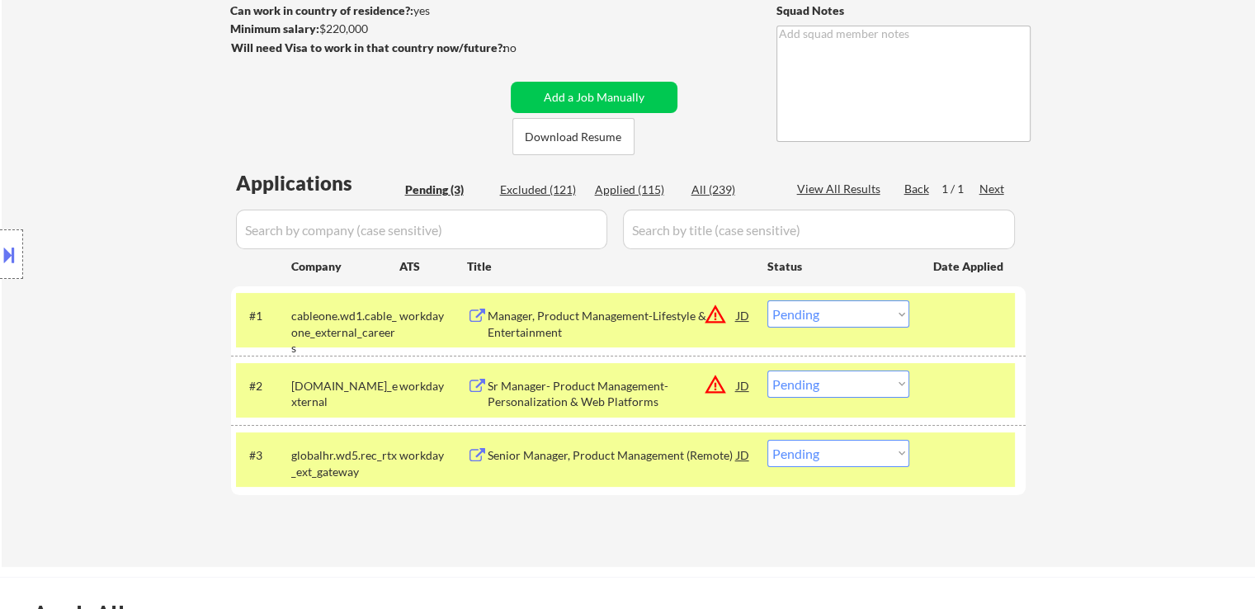
scroll to position [247, 0]
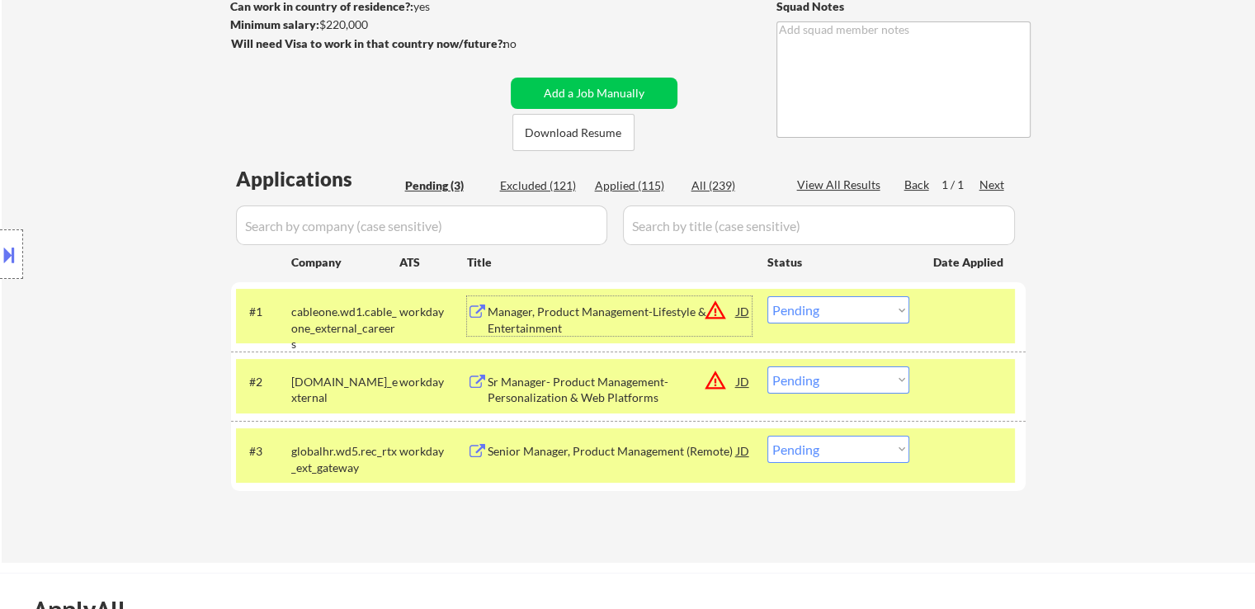
click at [522, 319] on div "Manager, Product Management-Lifestyle & Entertainment" at bounding box center [611, 320] width 249 height 32
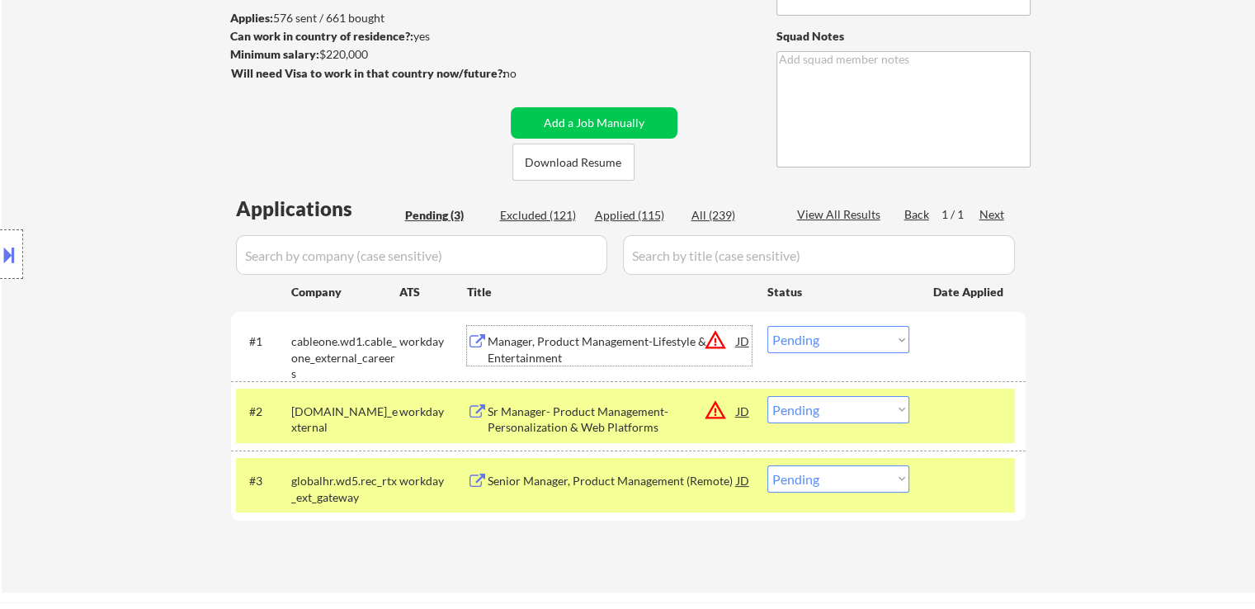
scroll to position [0, 0]
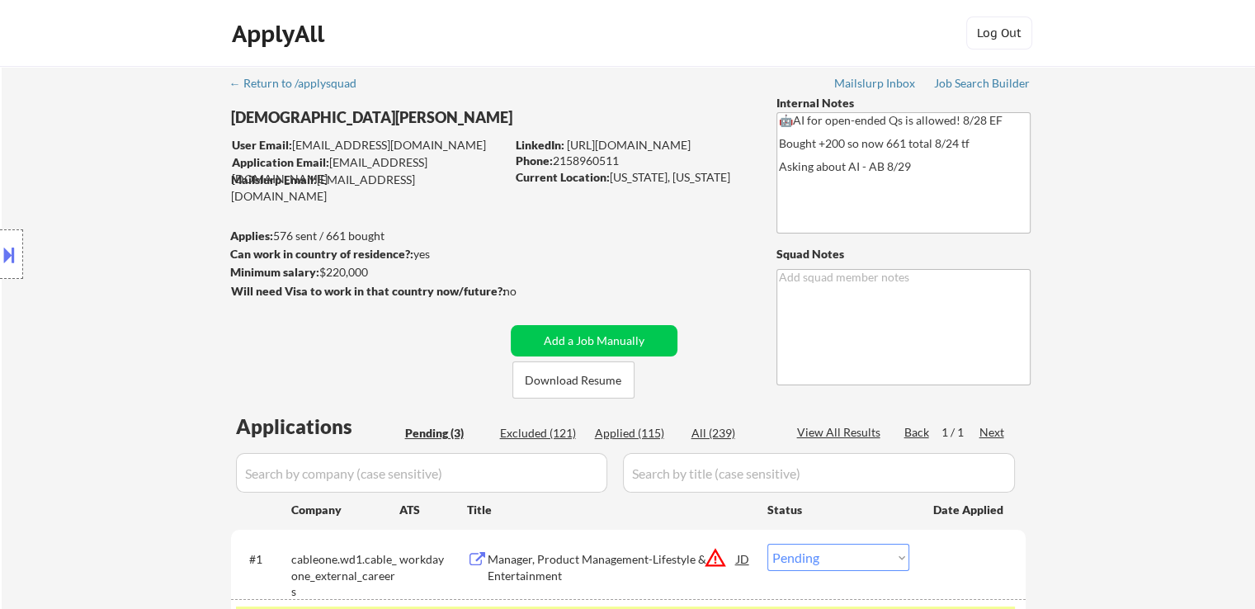
drag, startPoint x: 377, startPoint y: 271, endPoint x: 323, endPoint y: 279, distance: 54.1
click at [323, 275] on div "Minimum salary: $220,000" at bounding box center [367, 272] width 275 height 16
copy div "$220,000"
click at [108, 185] on div "Location Inclusions:" at bounding box center [147, 254] width 295 height 306
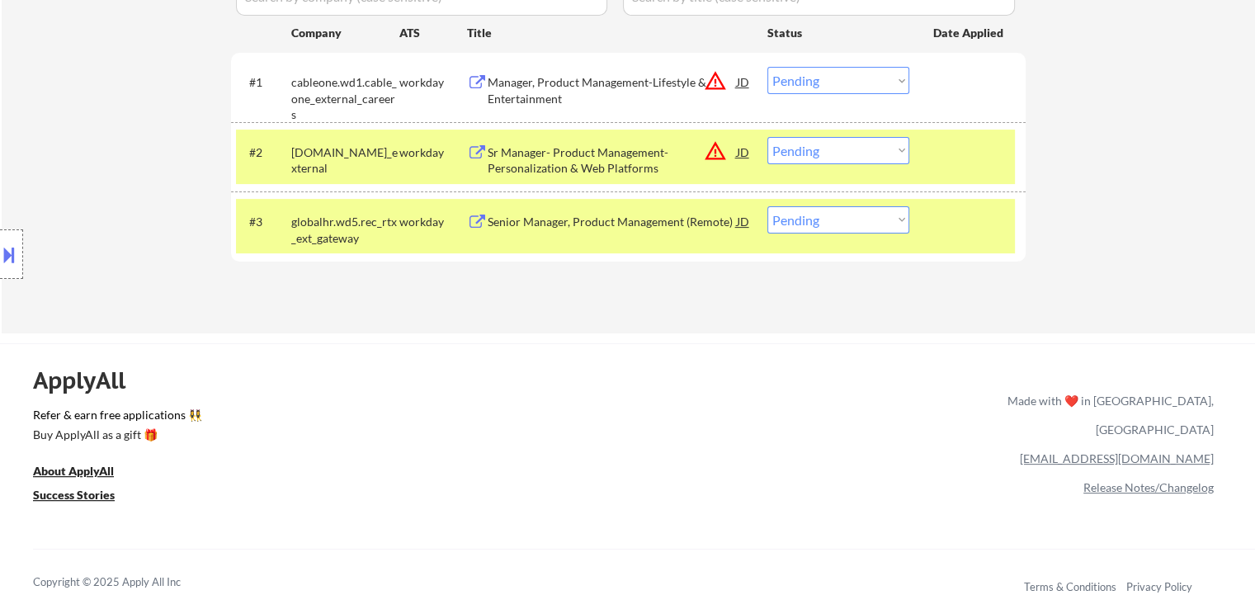
scroll to position [495, 0]
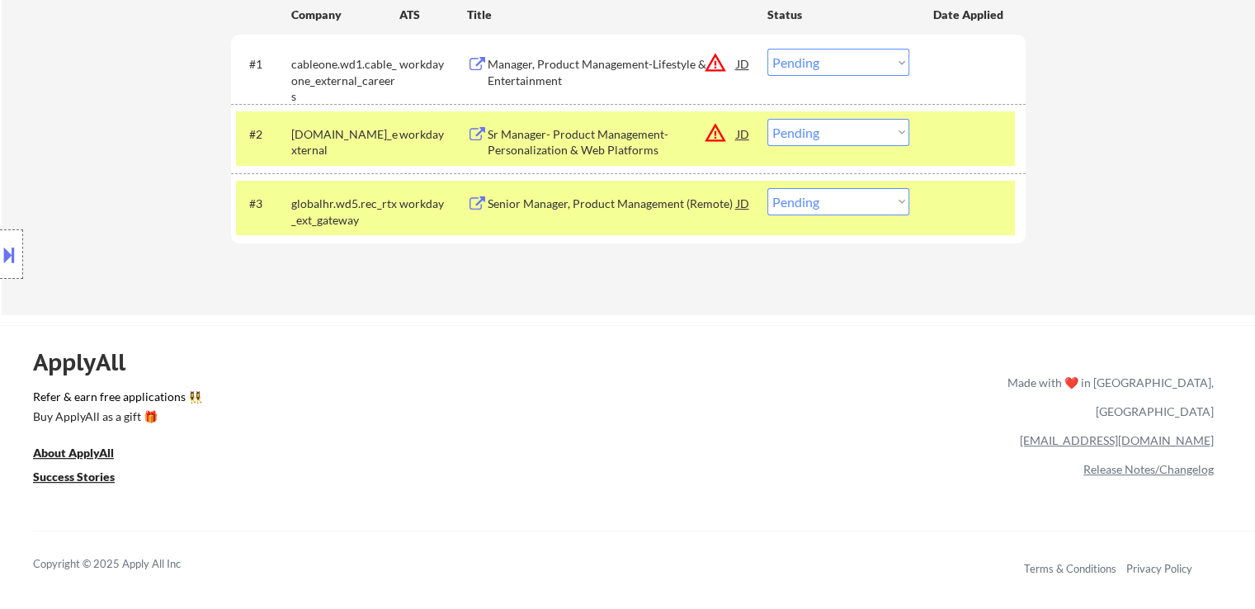
click at [808, 60] on select "Choose an option... Pending Applied Excluded (Questions) Excluded (Expired) Exc…" at bounding box center [838, 62] width 142 height 27
click at [767, 49] on select "Choose an option... Pending Applied Excluded (Questions) Excluded (Expired) Exc…" at bounding box center [838, 62] width 142 height 27
click at [183, 125] on div "Location Inclusions:" at bounding box center [147, 254] width 295 height 306
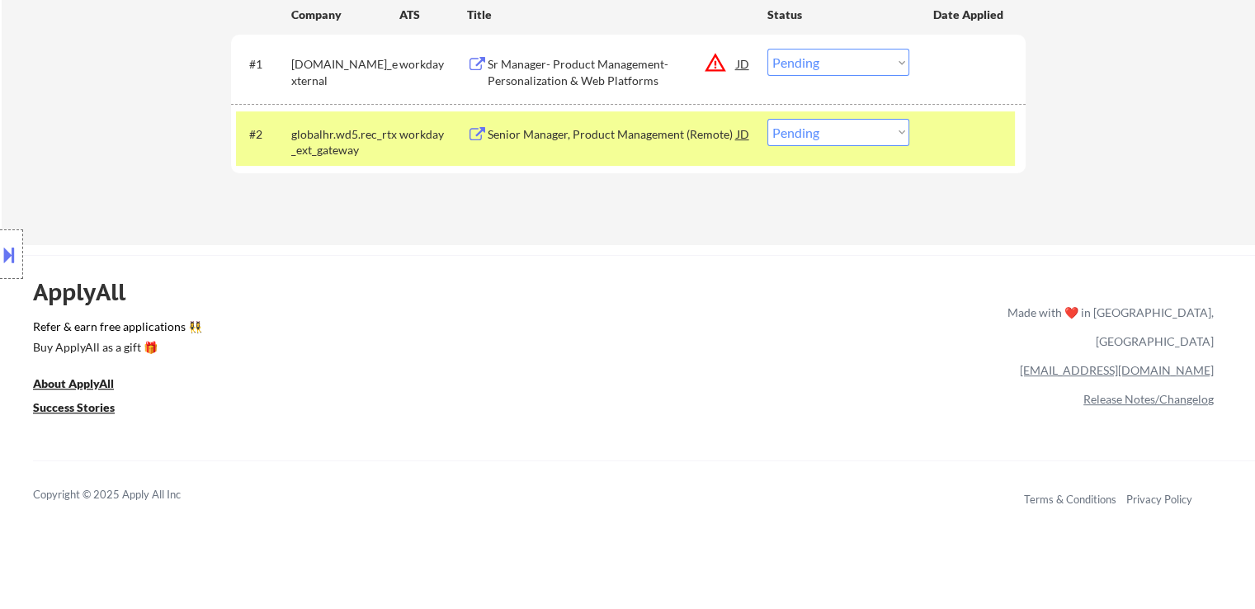
click at [502, 281] on div "ApplyAll Refer & earn free applications 👯‍♀️ Buy ApplyAll as a gift 🎁 About App…" at bounding box center [627, 396] width 1255 height 261
click at [651, 377] on div "ApplyAll Refer & earn free applications 👯‍♀️ Buy ApplyAll as a gift 🎁 About App…" at bounding box center [627, 396] width 1255 height 261
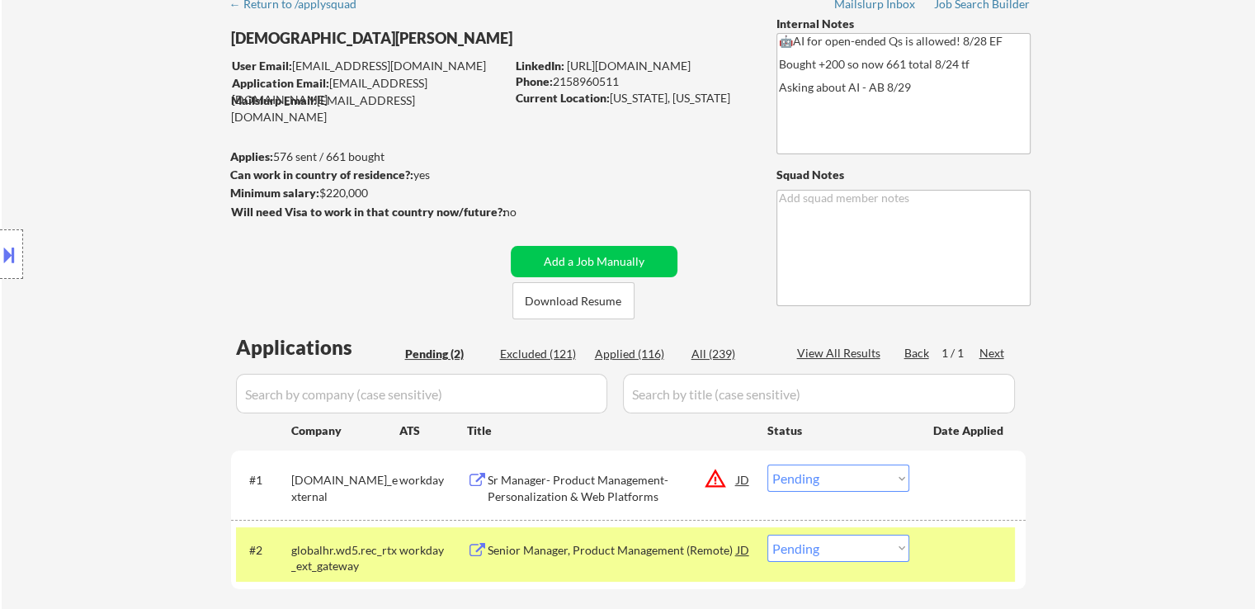
scroll to position [0, 0]
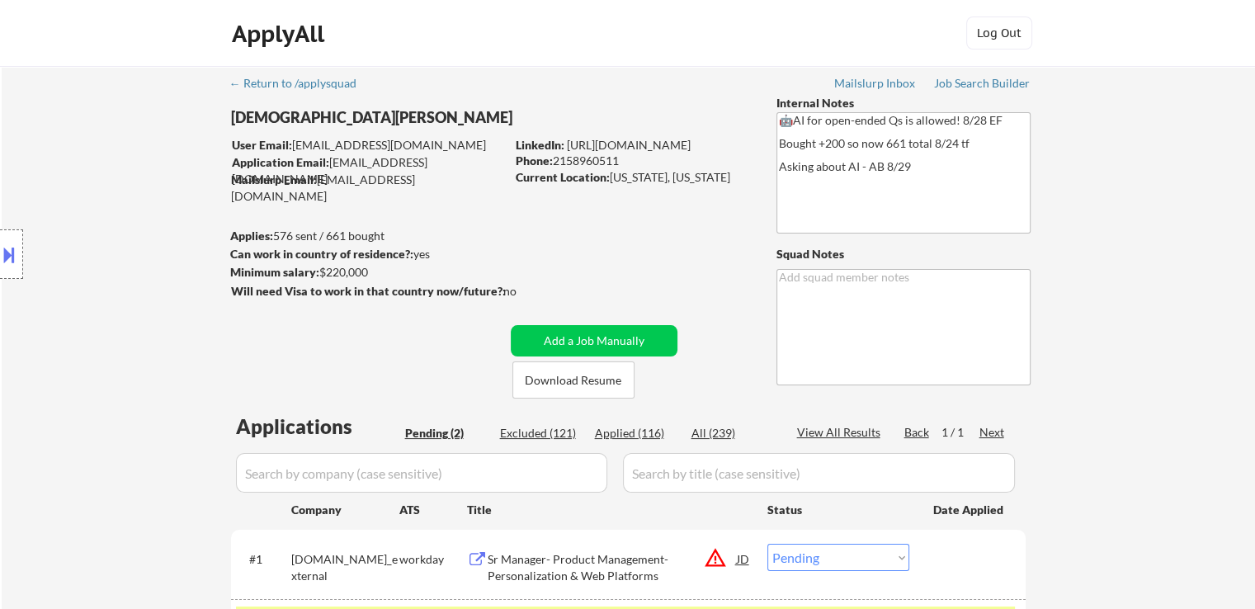
drag, startPoint x: 410, startPoint y: 306, endPoint x: 412, endPoint y: 290, distance: 15.9
click at [409, 302] on div at bounding box center [370, 308] width 279 height 17
click at [1157, 226] on div "← Return to /applysquad Mailslurp Inbox Job Search Builder [DEMOGRAPHIC_DATA][P…" at bounding box center [628, 403] width 1253 height 674
click at [1160, 233] on div "← Return to /applysquad Mailslurp Inbox Job Search Builder [DEMOGRAPHIC_DATA][P…" at bounding box center [628, 403] width 1253 height 674
click at [605, 255] on div "← Return to /applysquad Mailslurp Inbox Job Search Builder [DEMOGRAPHIC_DATA][P…" at bounding box center [628, 396] width 823 height 661
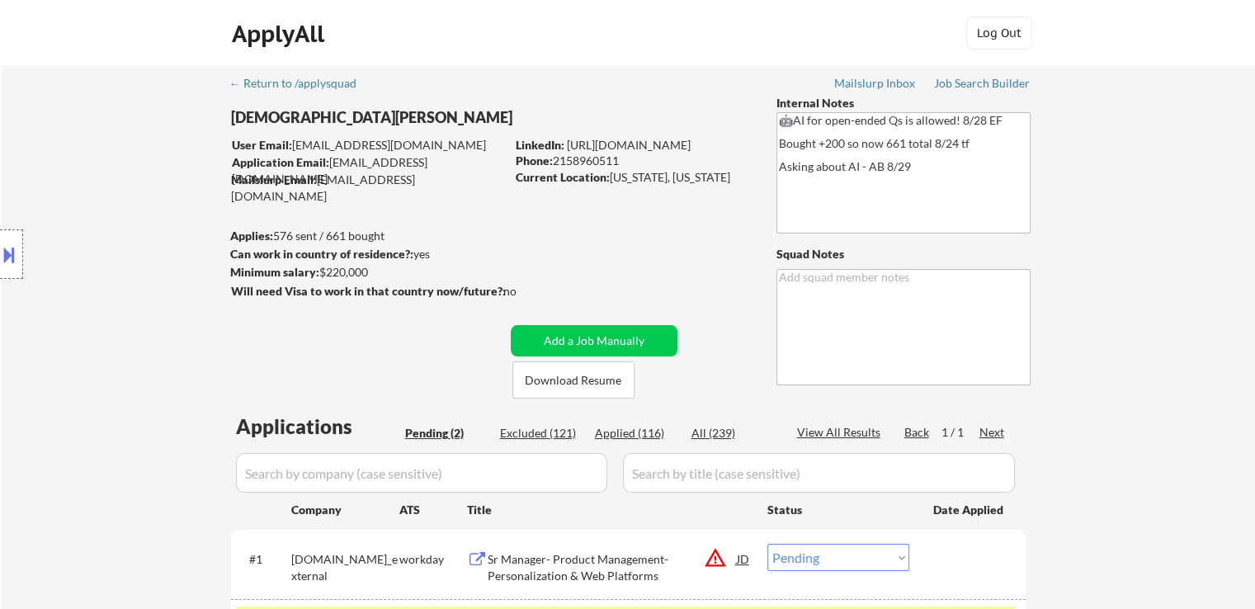
click at [534, 222] on div "← Return to /applysquad Mailslurp Inbox Job Search Builder [DEMOGRAPHIC_DATA][P…" at bounding box center [628, 396] width 823 height 661
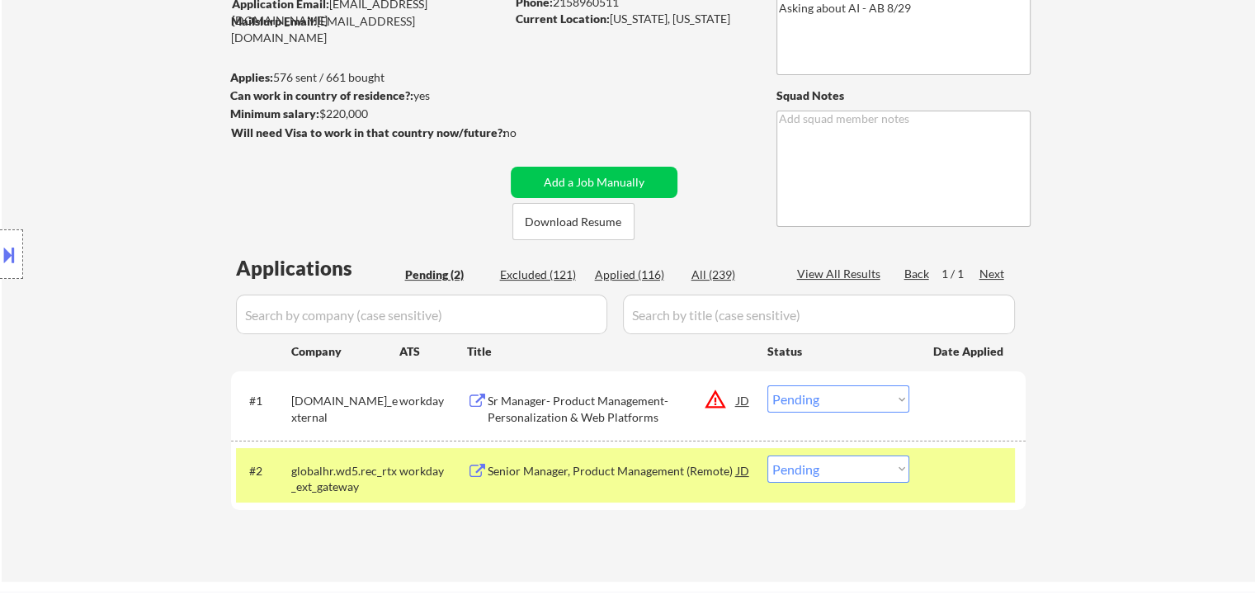
scroll to position [82, 0]
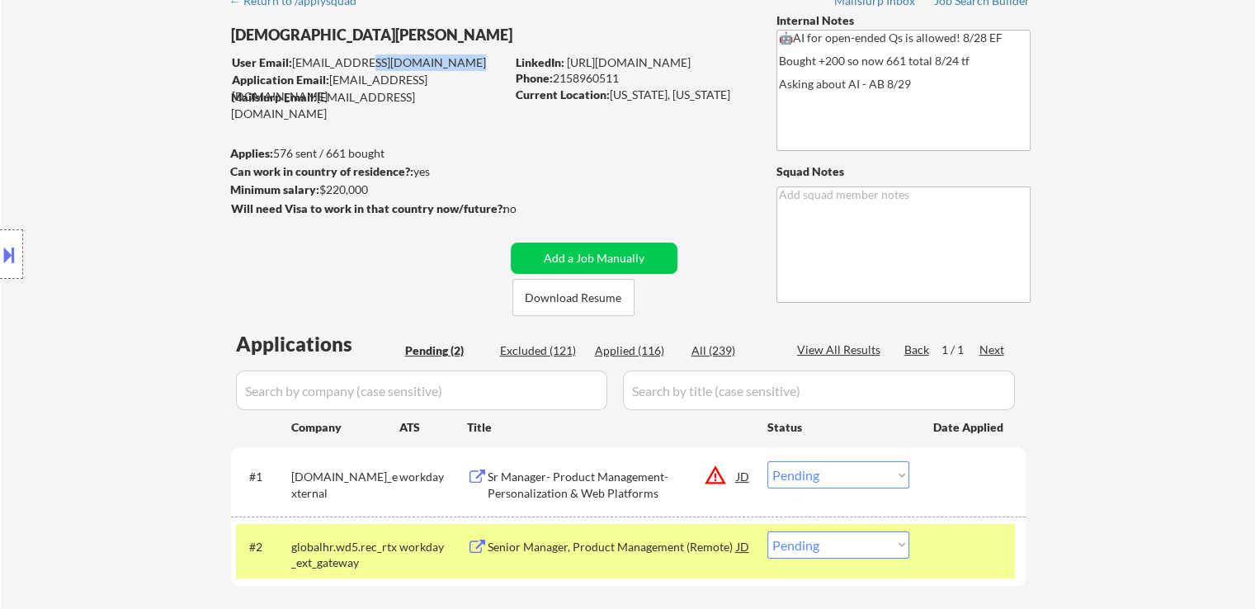
drag, startPoint x: 346, startPoint y: 65, endPoint x: 426, endPoint y: 55, distance: 79.8
click at [426, 55] on div "User Email: [EMAIL_ADDRESS][DOMAIN_NAME]" at bounding box center [368, 62] width 273 height 16
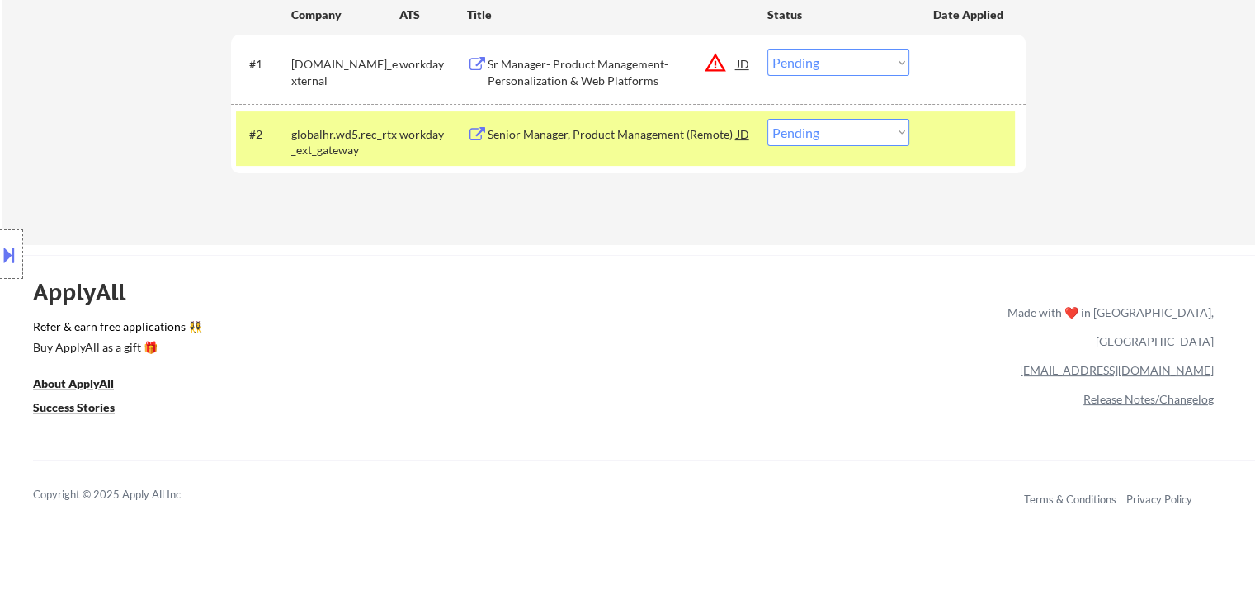
click at [120, 220] on div "Location Inclusions:" at bounding box center [147, 254] width 295 height 306
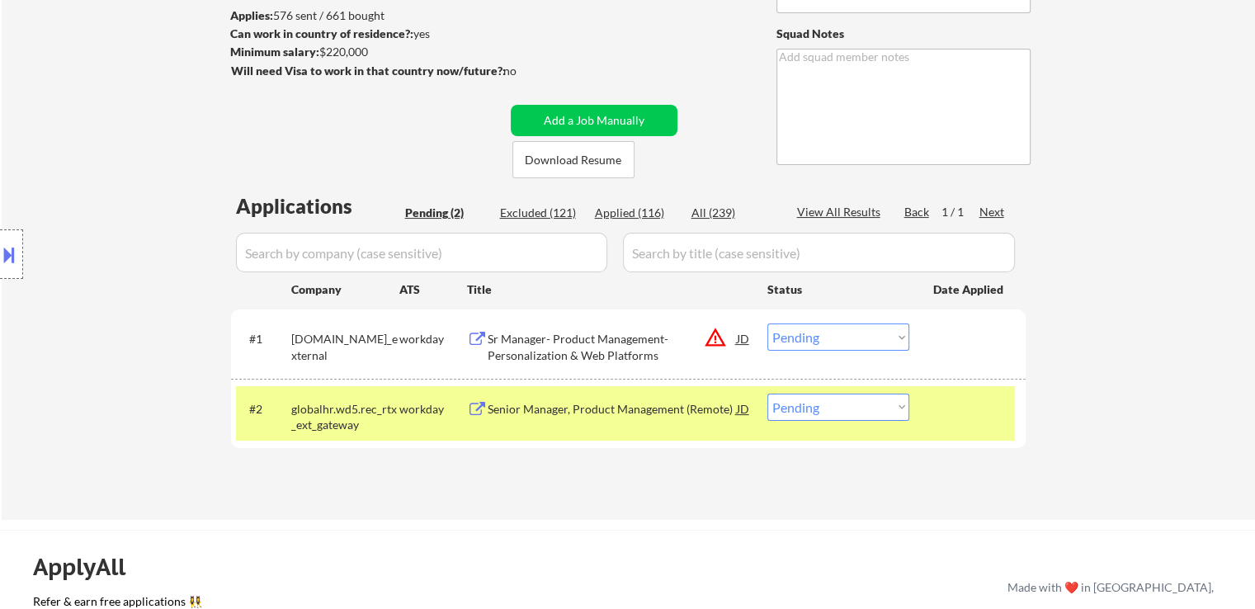
scroll to position [247, 0]
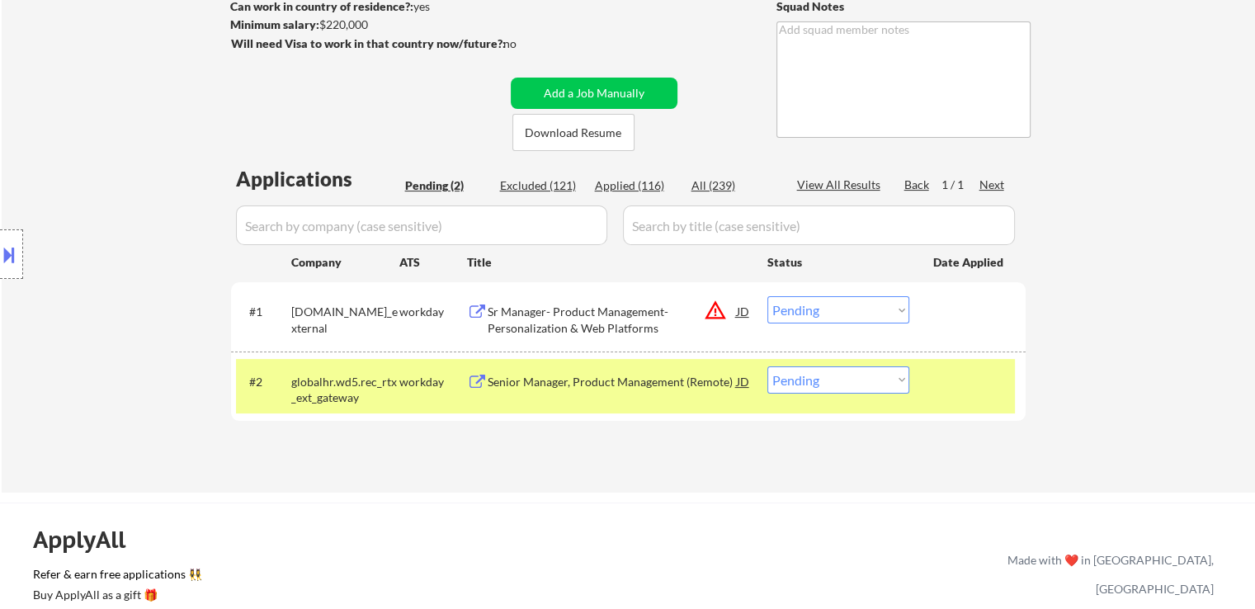
drag, startPoint x: 836, startPoint y: 308, endPoint x: 835, endPoint y: 320, distance: 11.7
click at [836, 308] on select "Choose an option... Pending Applied Excluded (Questions) Excluded (Expired) Exc…" at bounding box center [838, 309] width 142 height 27
select select ""applied""
click at [767, 296] on select "Choose an option... Pending Applied Excluded (Questions) Excluded (Expired) Exc…" at bounding box center [838, 309] width 142 height 27
click at [839, 390] on select "Choose an option... Pending Applied Excluded (Questions) Excluded (Expired) Exc…" at bounding box center [838, 379] width 142 height 27
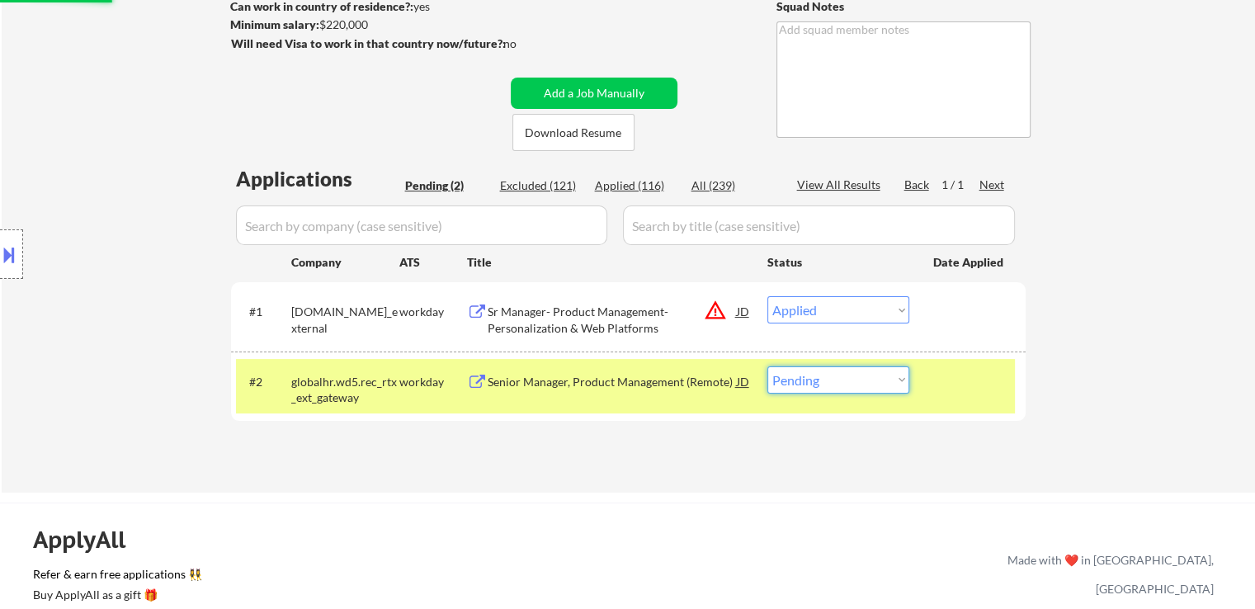
select select ""applied""
click at [767, 366] on select "Choose an option... Pending Applied Excluded (Questions) Excluded (Expired) Exc…" at bounding box center [838, 379] width 142 height 27
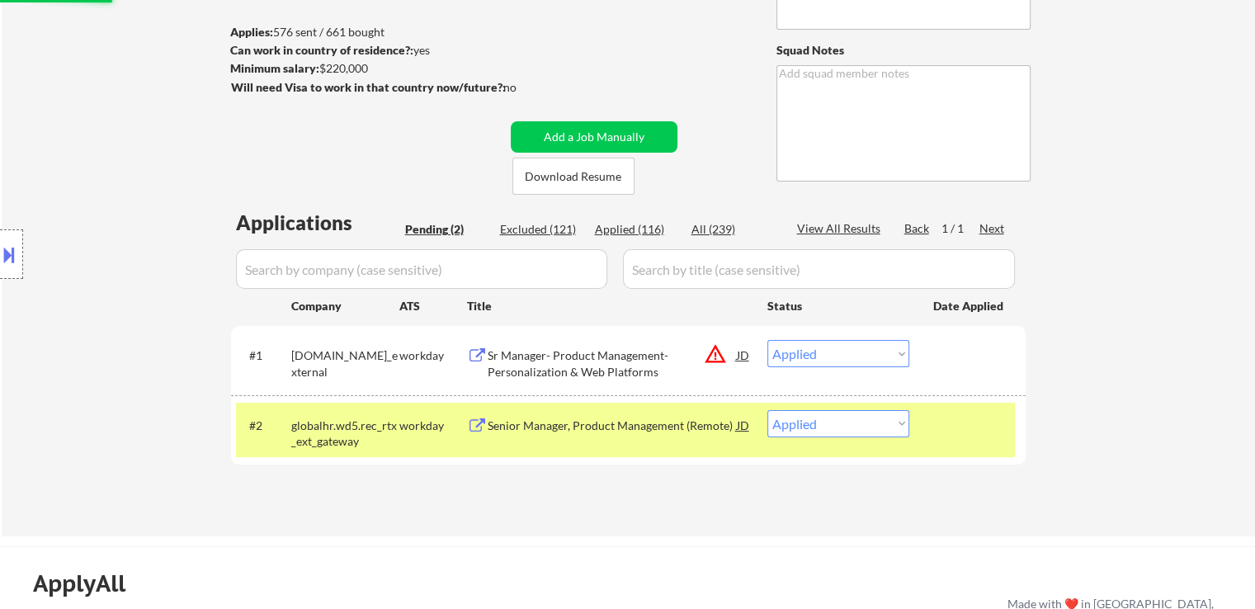
scroll to position [165, 0]
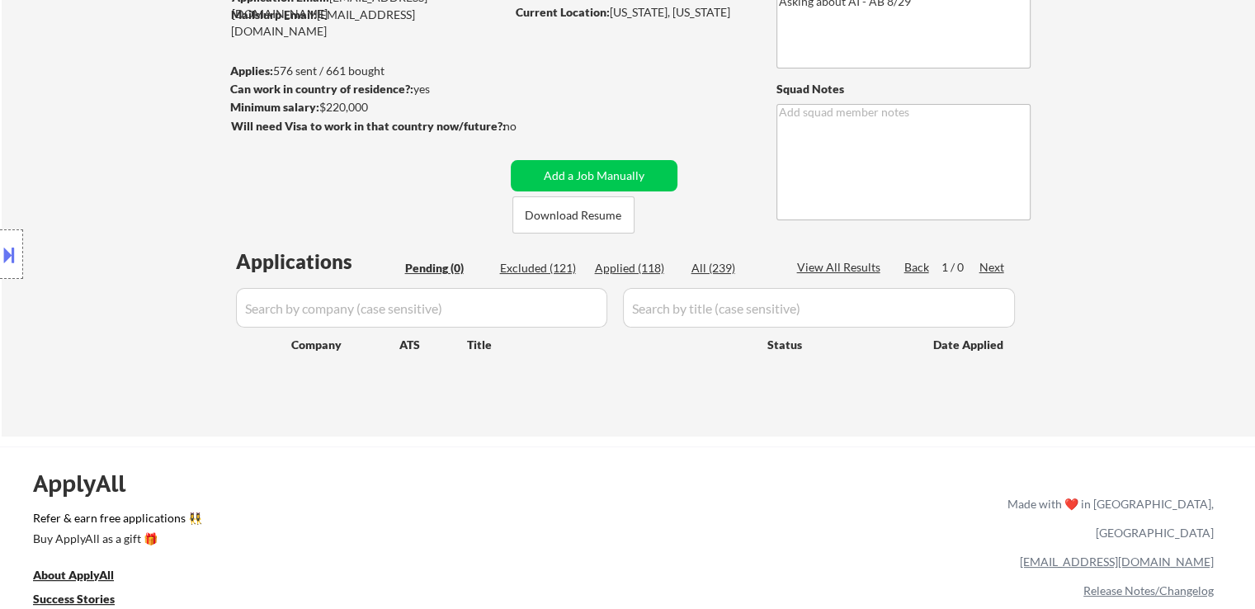
click at [219, 167] on div "Location Inclusions:" at bounding box center [147, 254] width 295 height 306
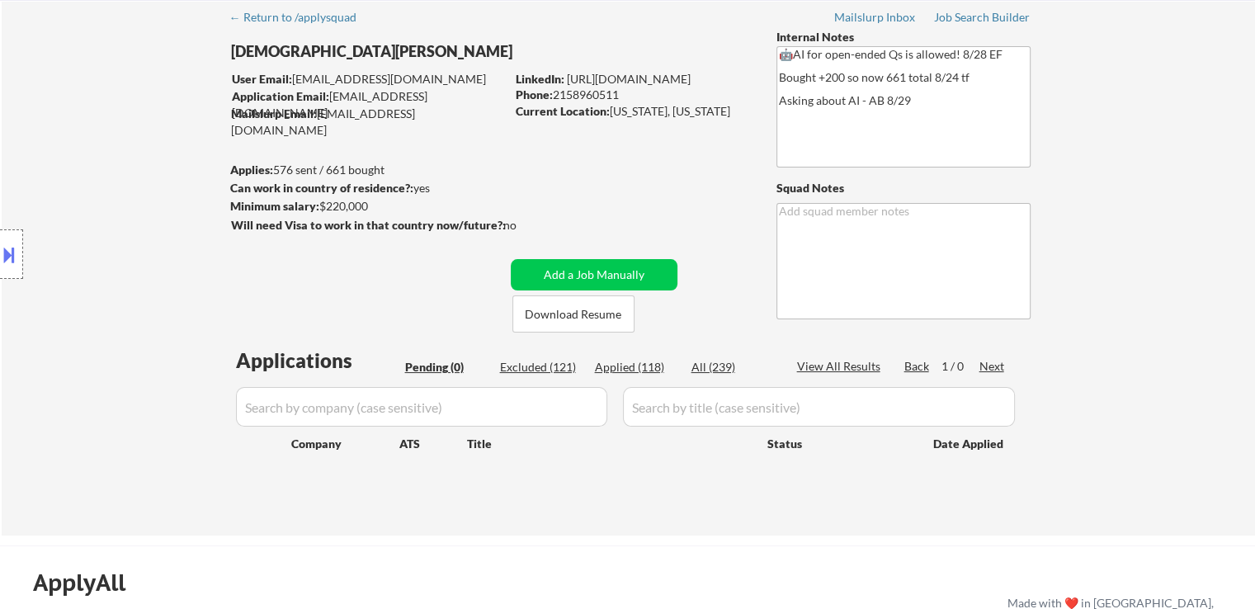
scroll to position [0, 0]
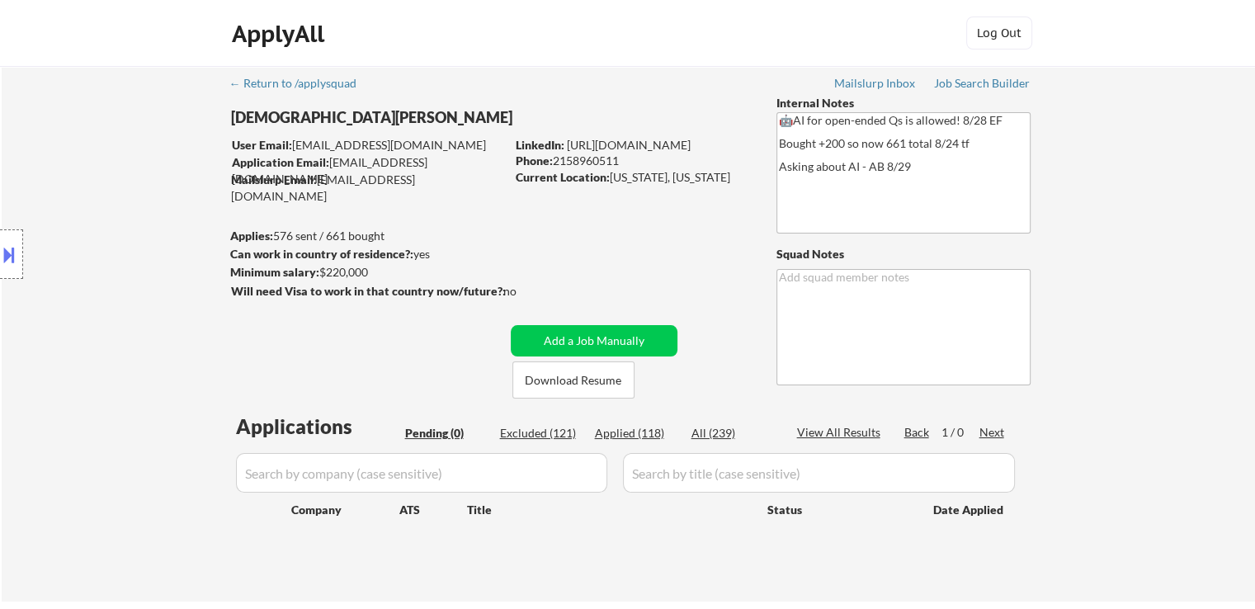
click at [635, 439] on div "Applied (118)" at bounding box center [636, 433] width 82 height 16
select select ""applied""
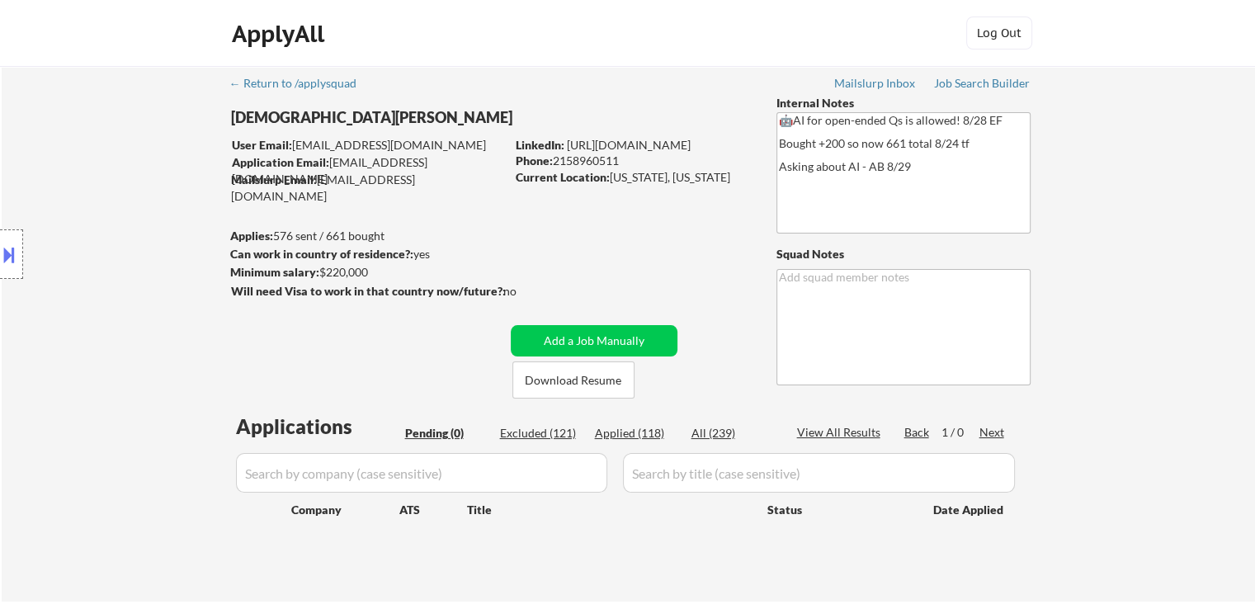
select select ""applied""
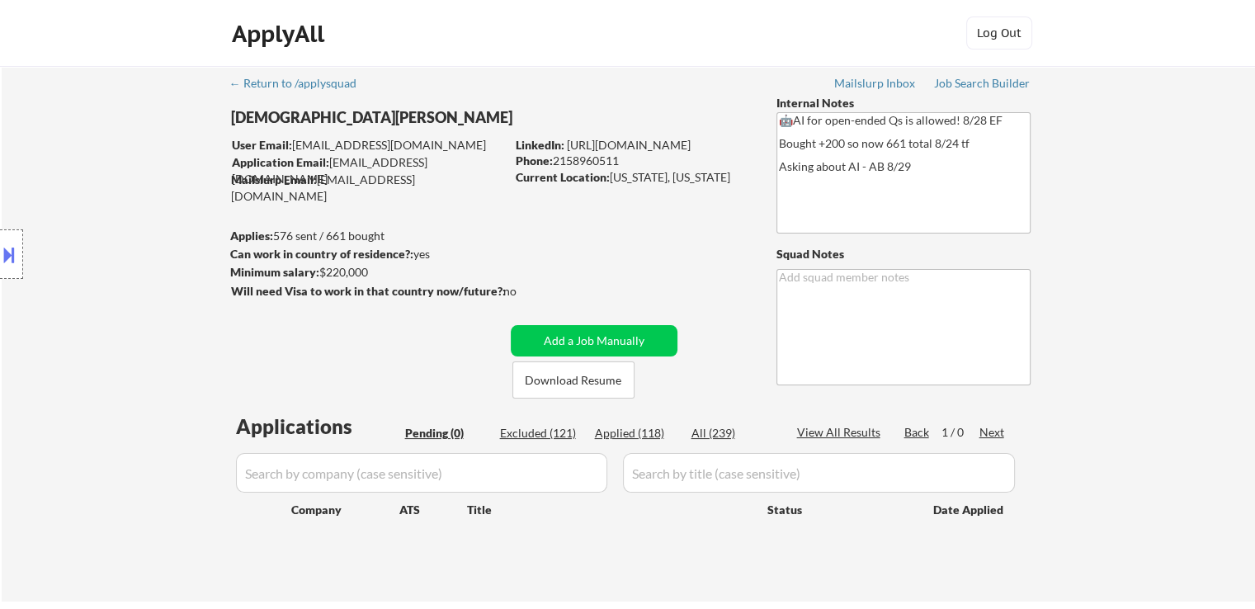
select select ""applied""
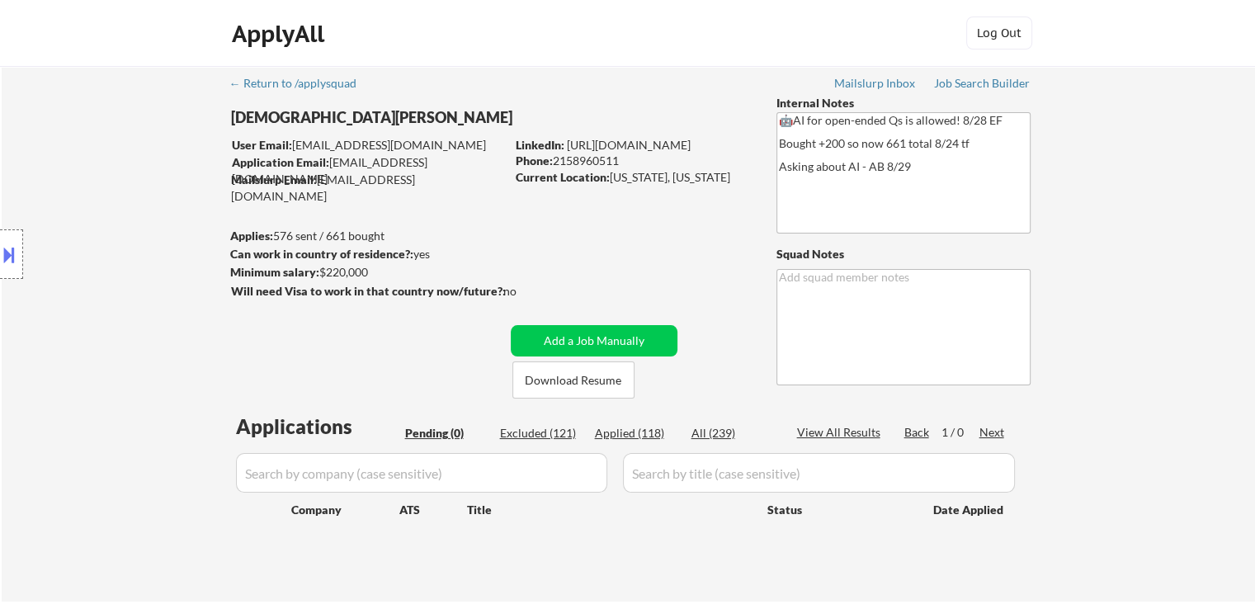
select select ""applied""
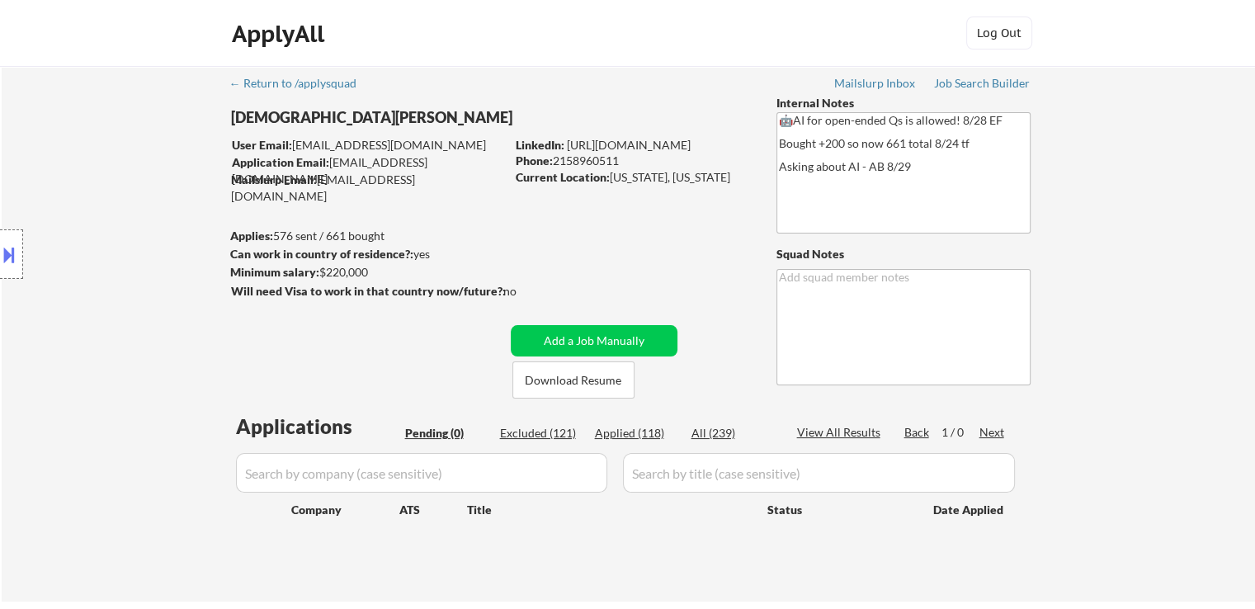
select select ""applied""
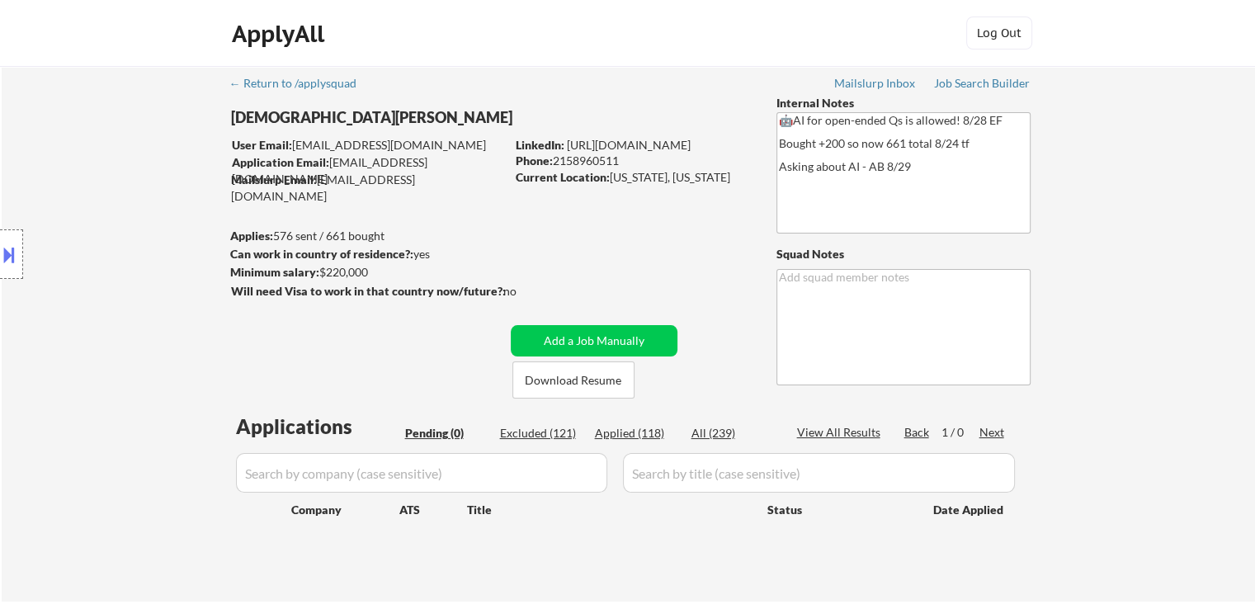
select select ""applied""
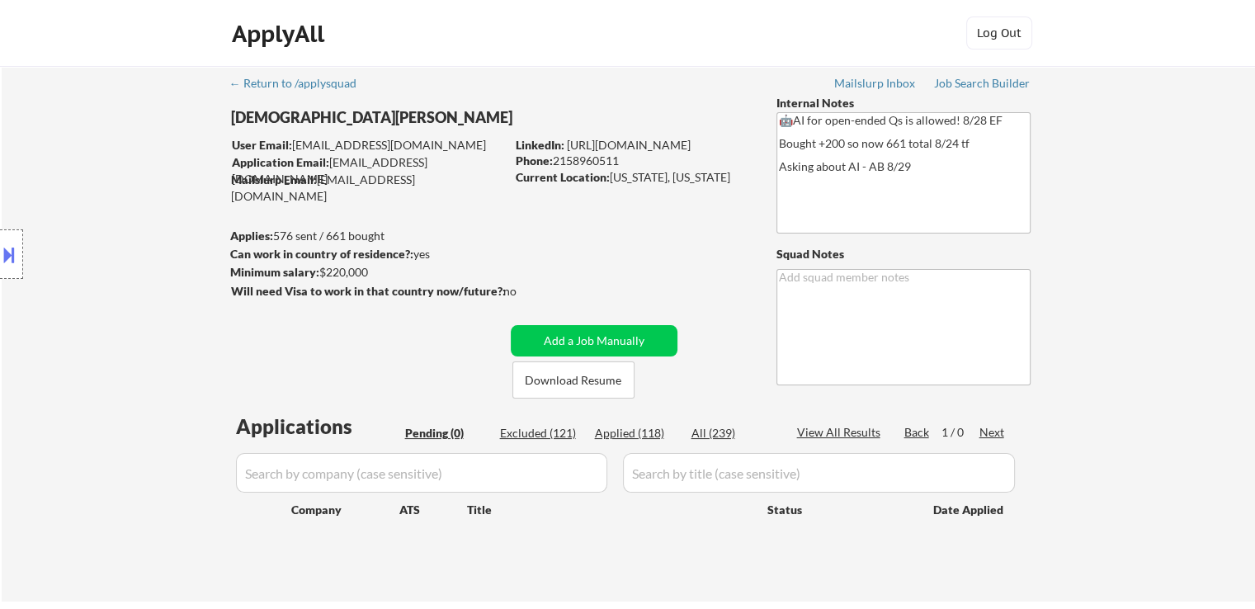
select select ""applied""
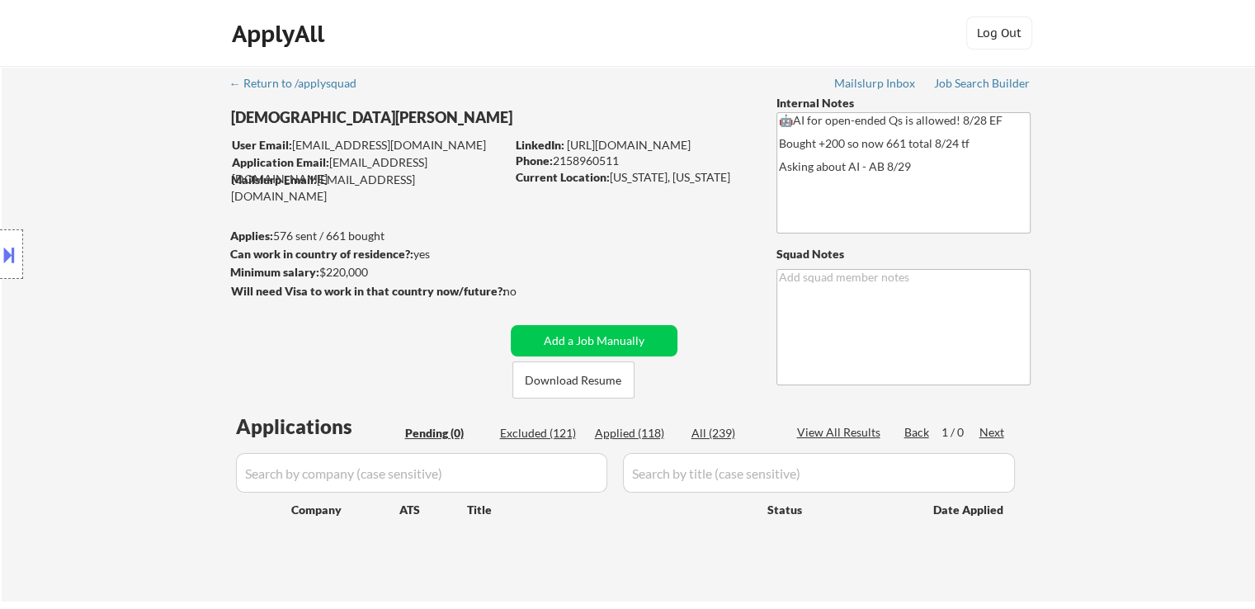
select select ""applied""
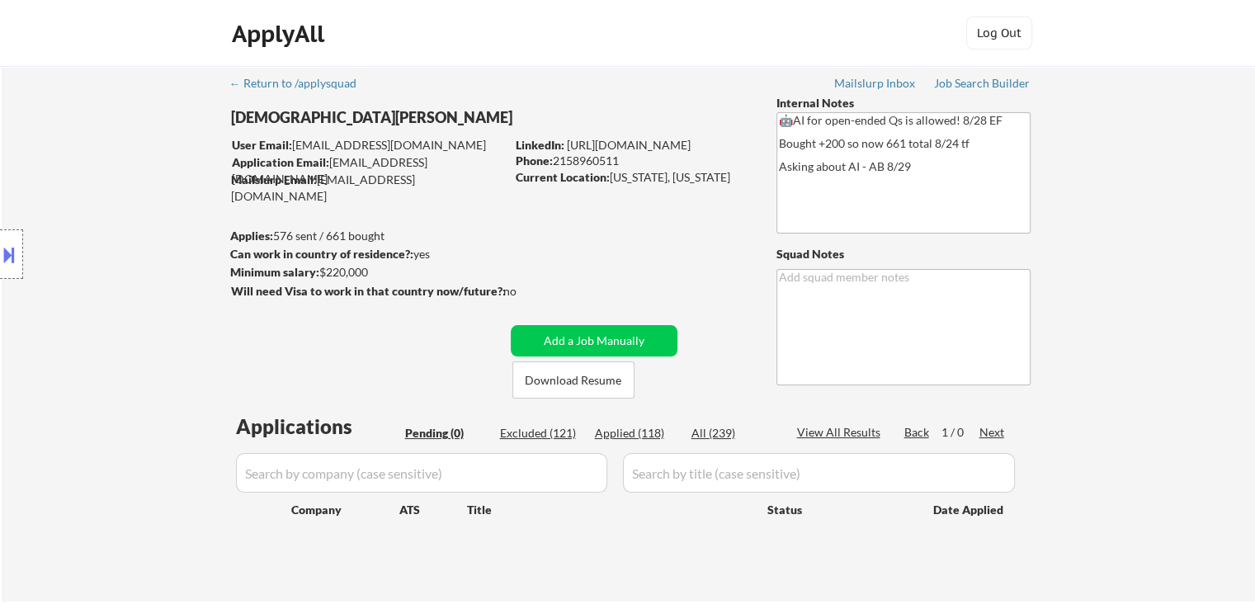
select select ""applied""
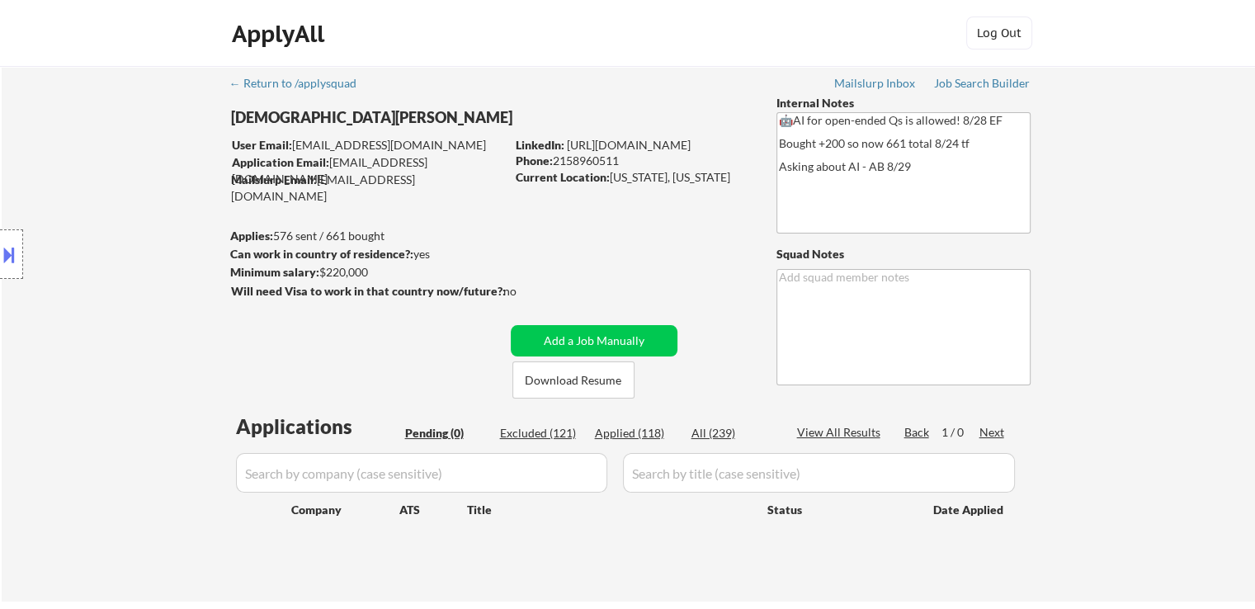
select select ""applied""
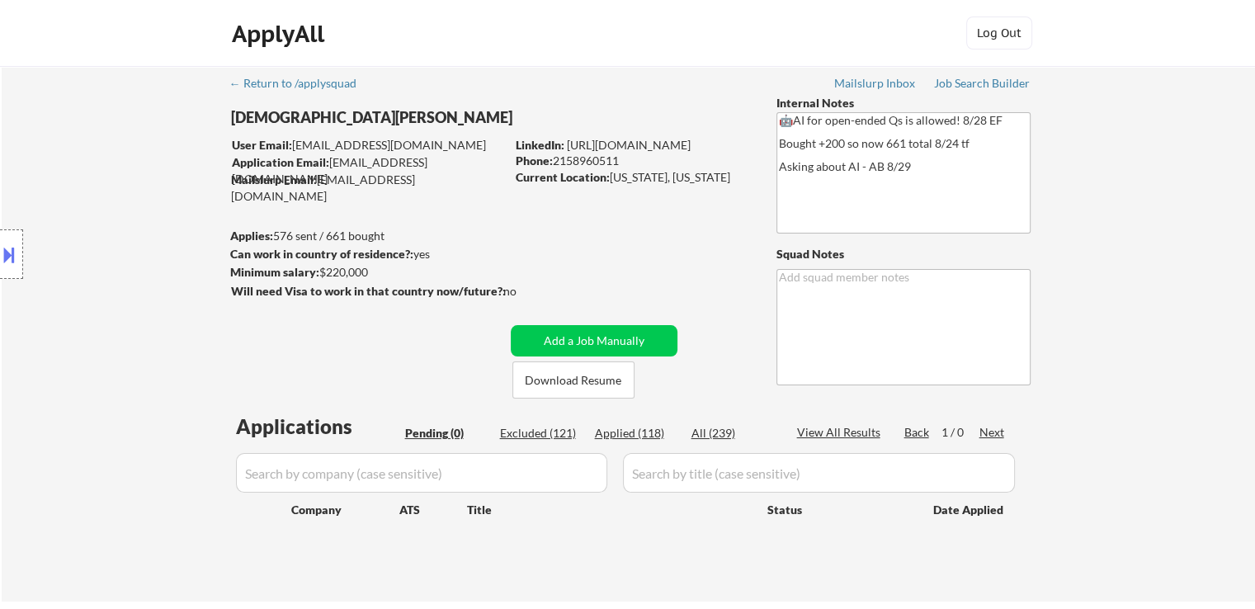
select select ""applied""
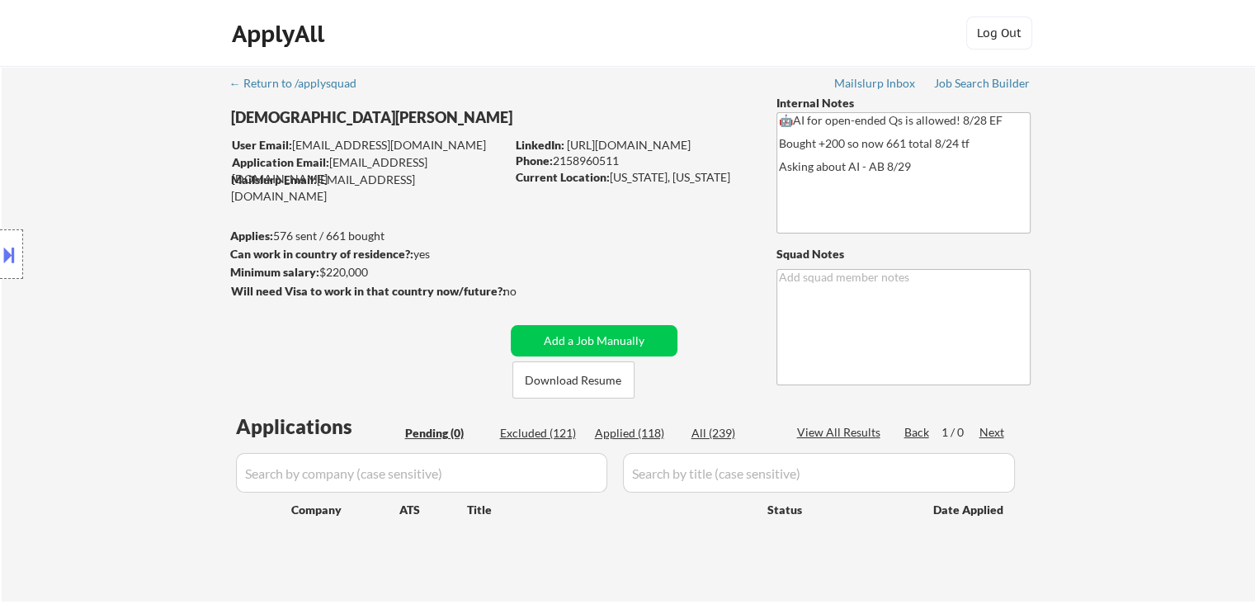
select select ""applied""
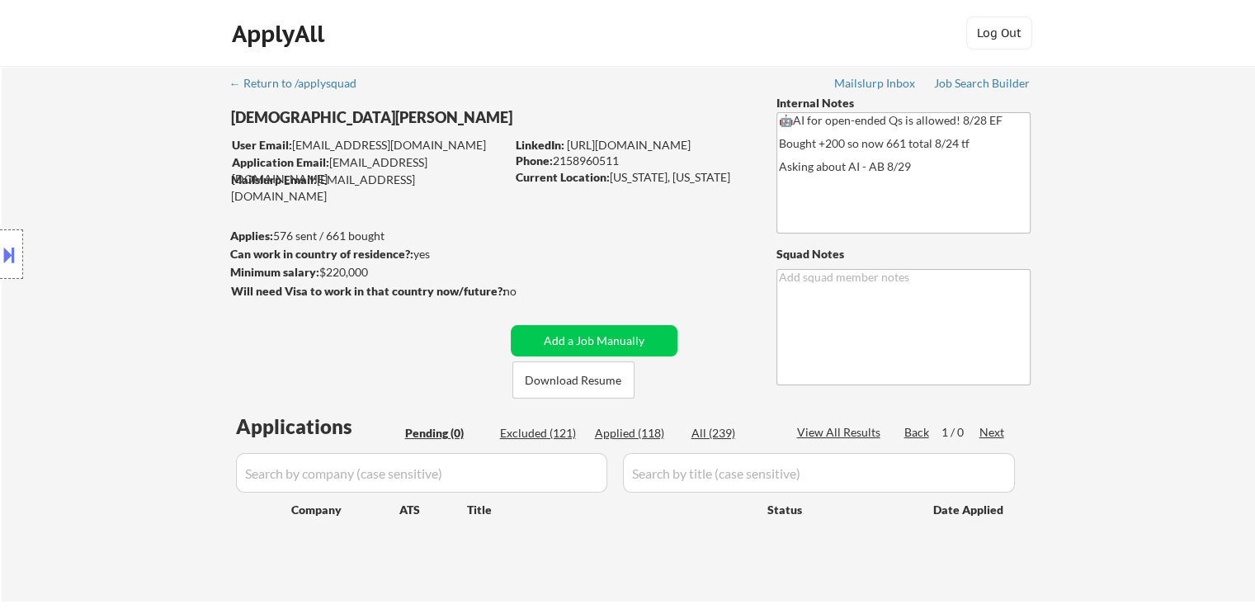
select select ""applied""
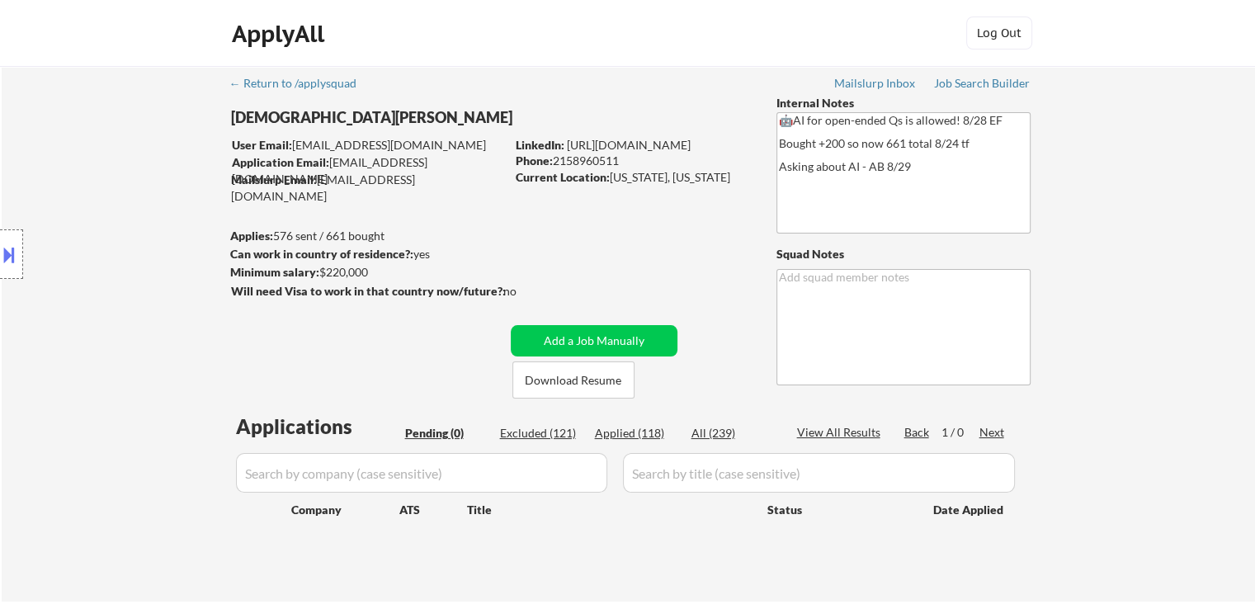
select select ""applied""
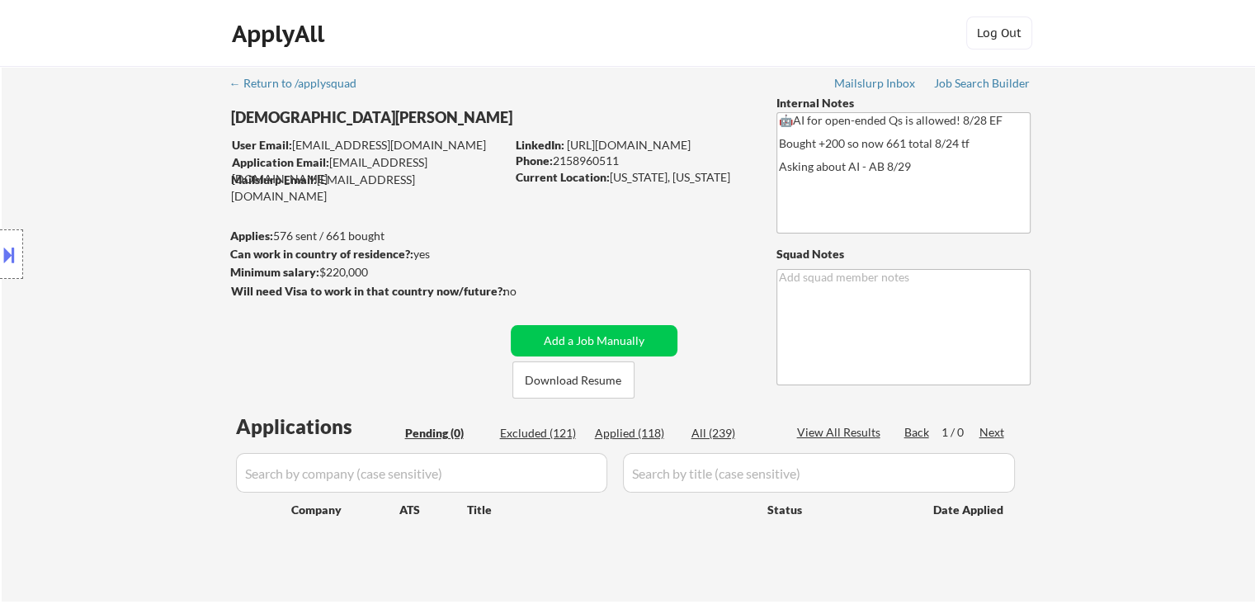
select select ""applied""
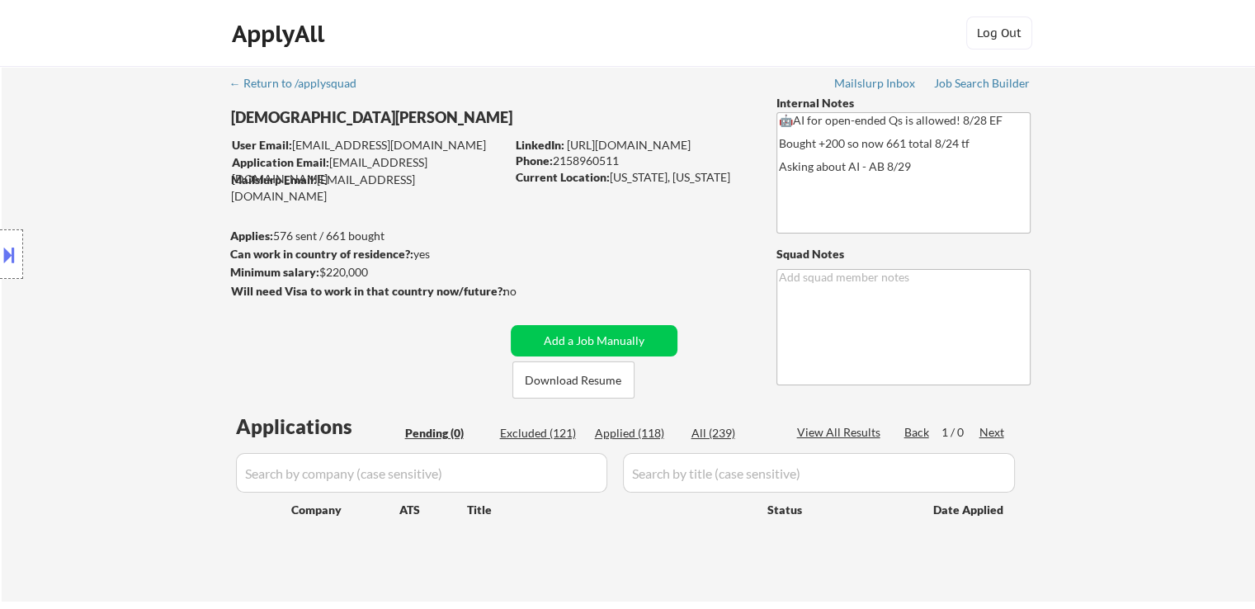
select select ""applied""
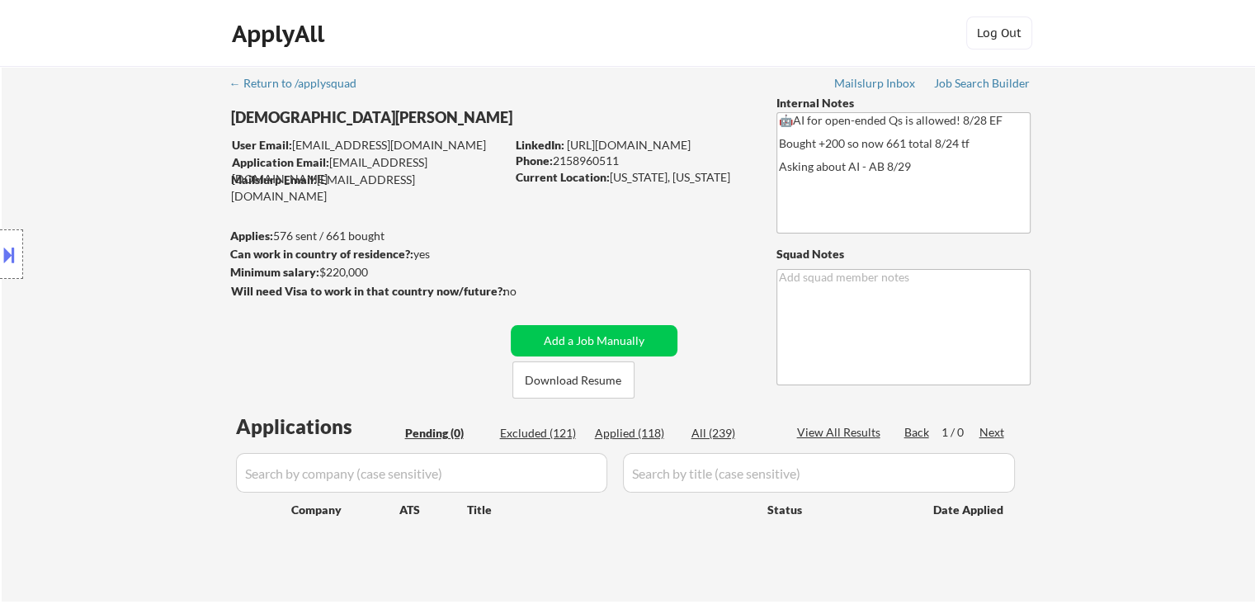
select select ""applied""
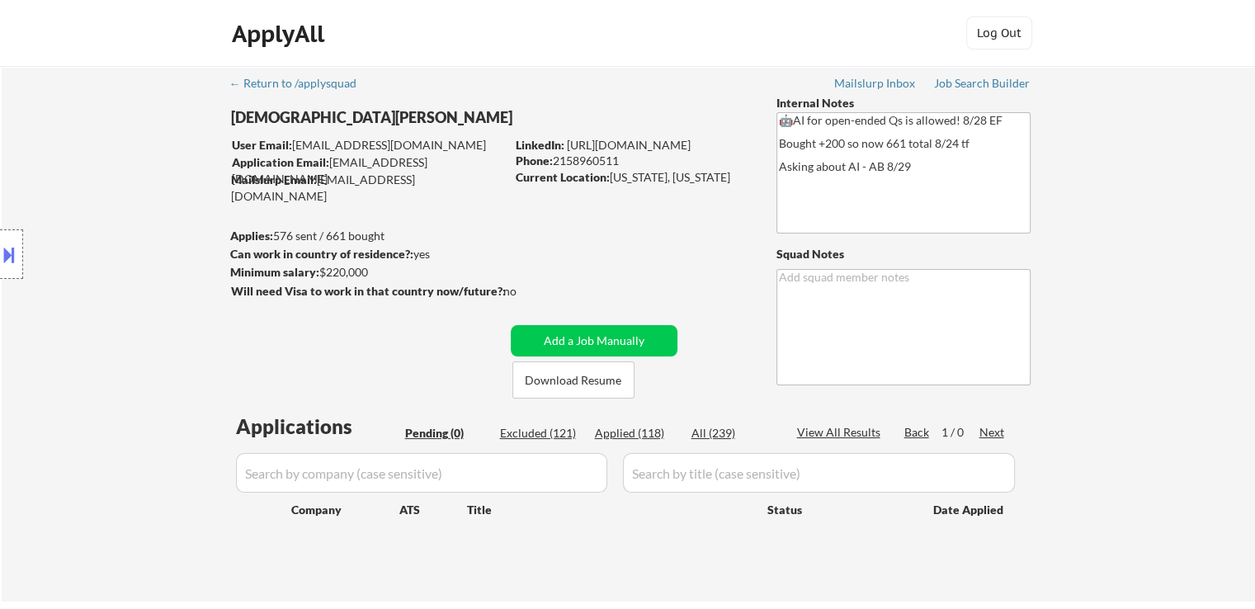
select select ""applied""
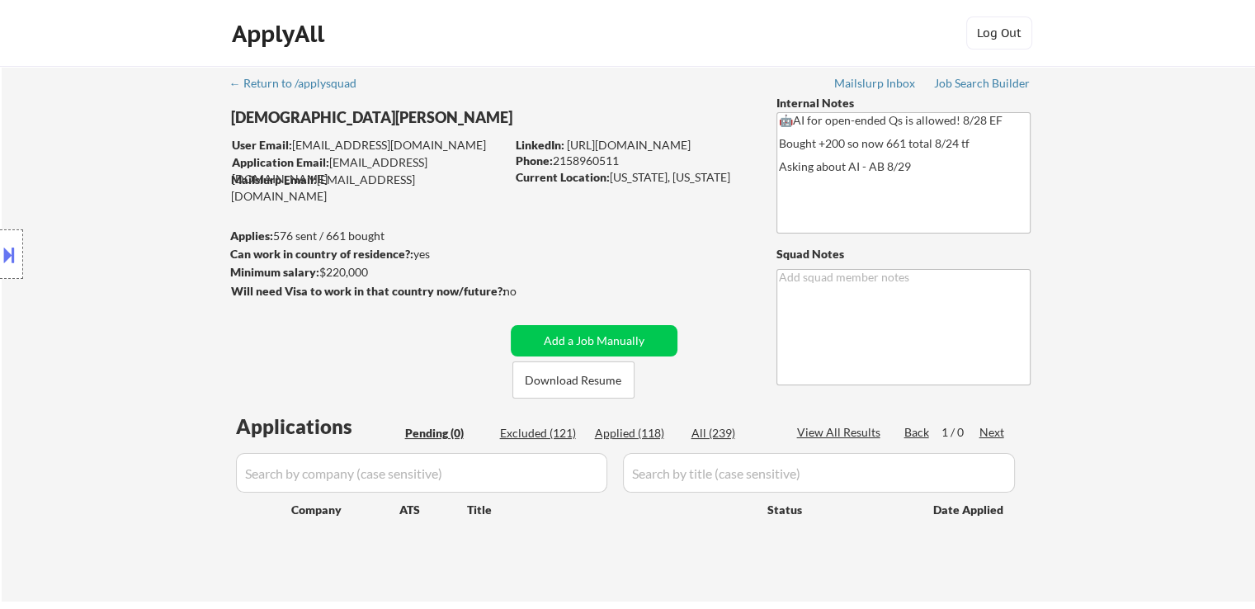
select select ""applied""
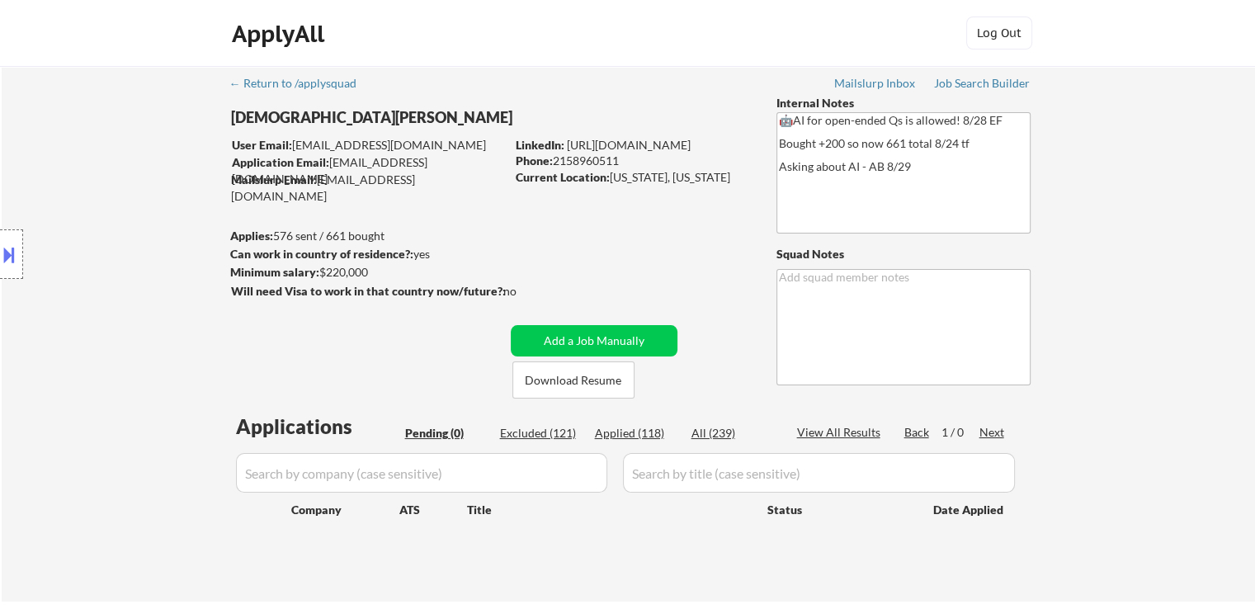
select select ""applied""
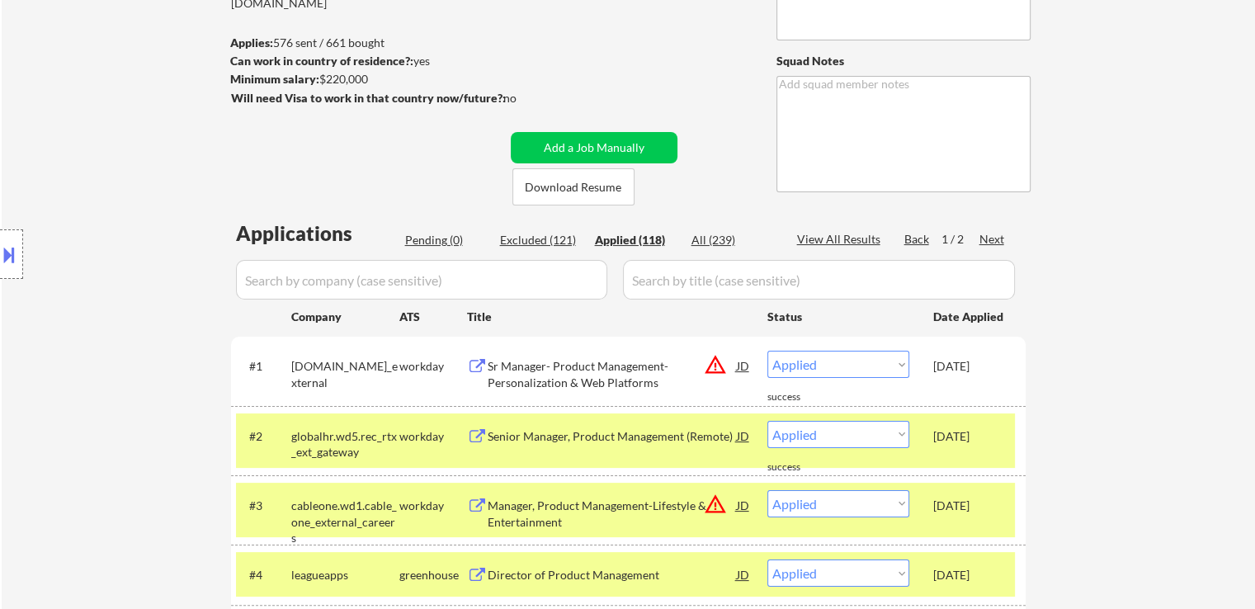
scroll to position [165, 0]
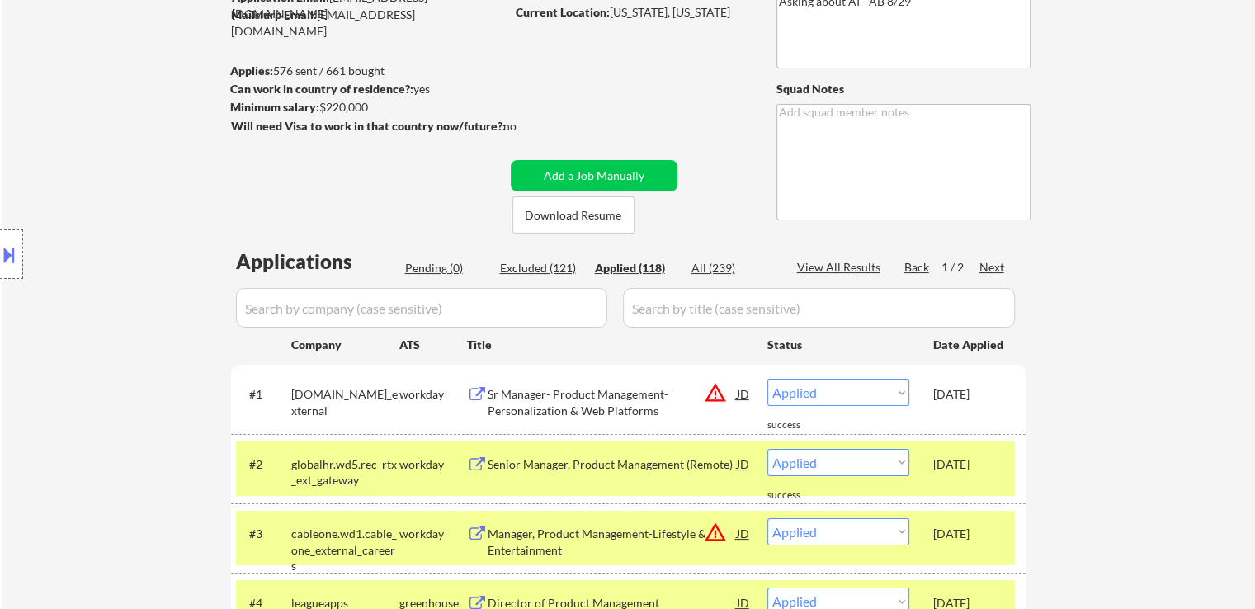
click at [188, 189] on div "Location Inclusions:" at bounding box center [147, 254] width 295 height 306
click at [238, 216] on div "Location Inclusions:" at bounding box center [147, 254] width 295 height 306
